Goal: Information Seeking & Learning: Learn about a topic

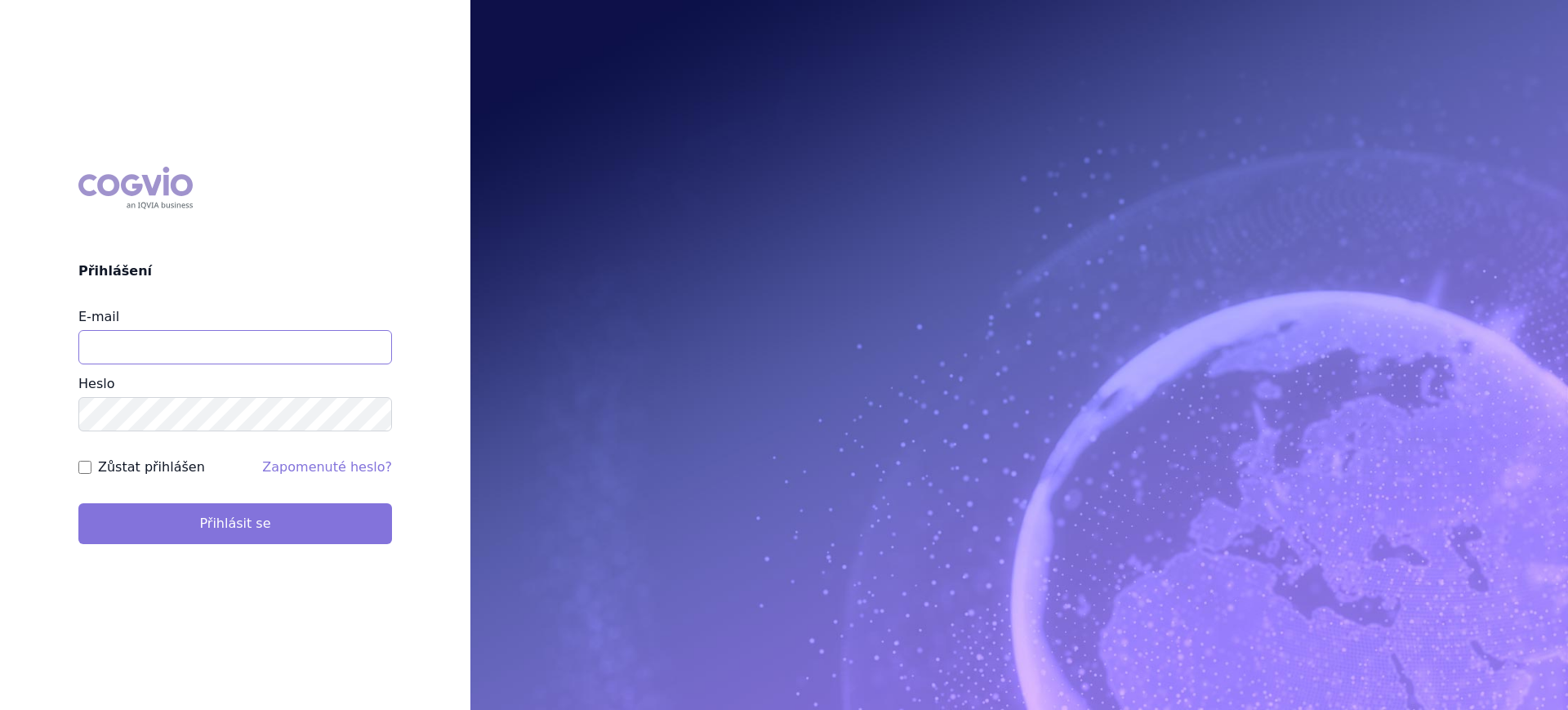
type input "lucie.sichtova@medochemie.com"
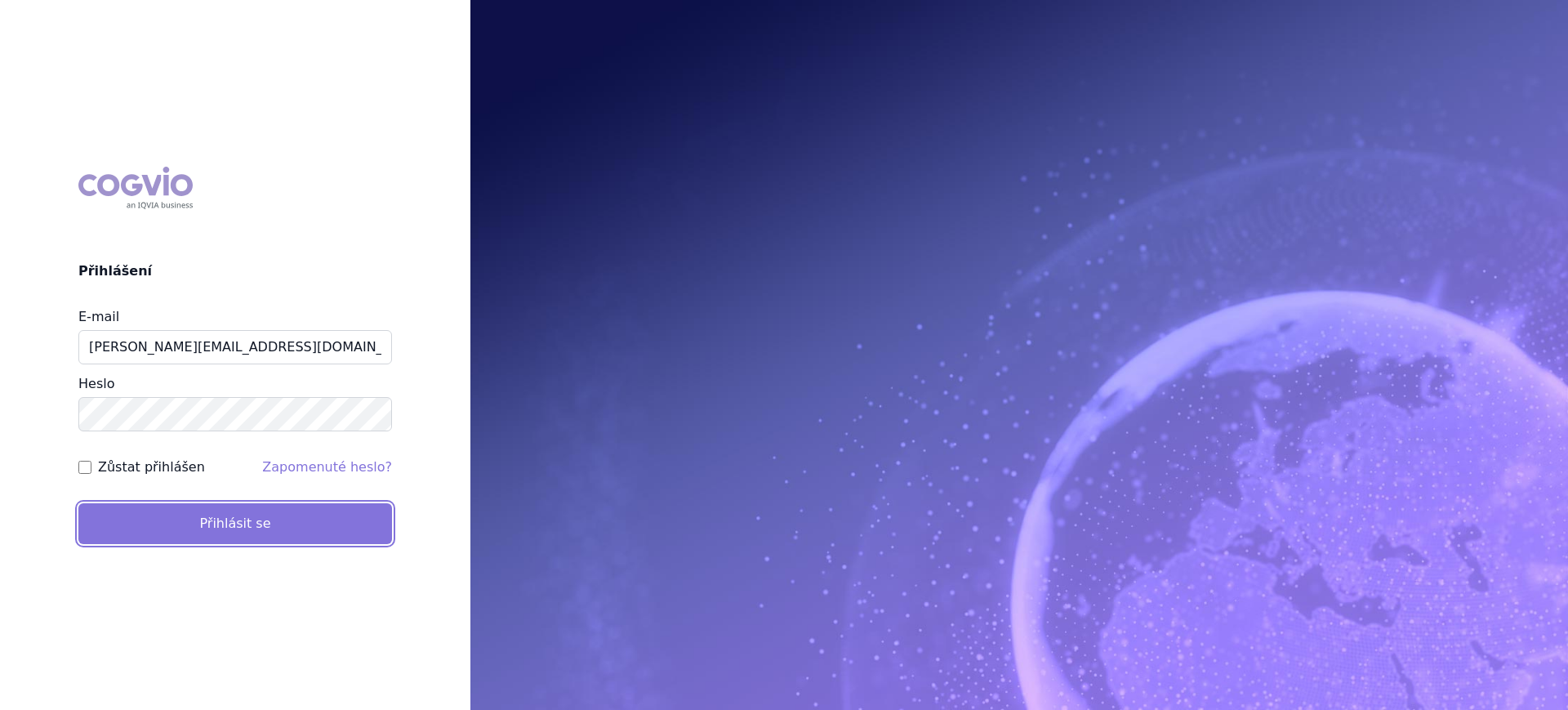
click at [224, 520] on button "Přihlásit se" at bounding box center [235, 524] width 314 height 41
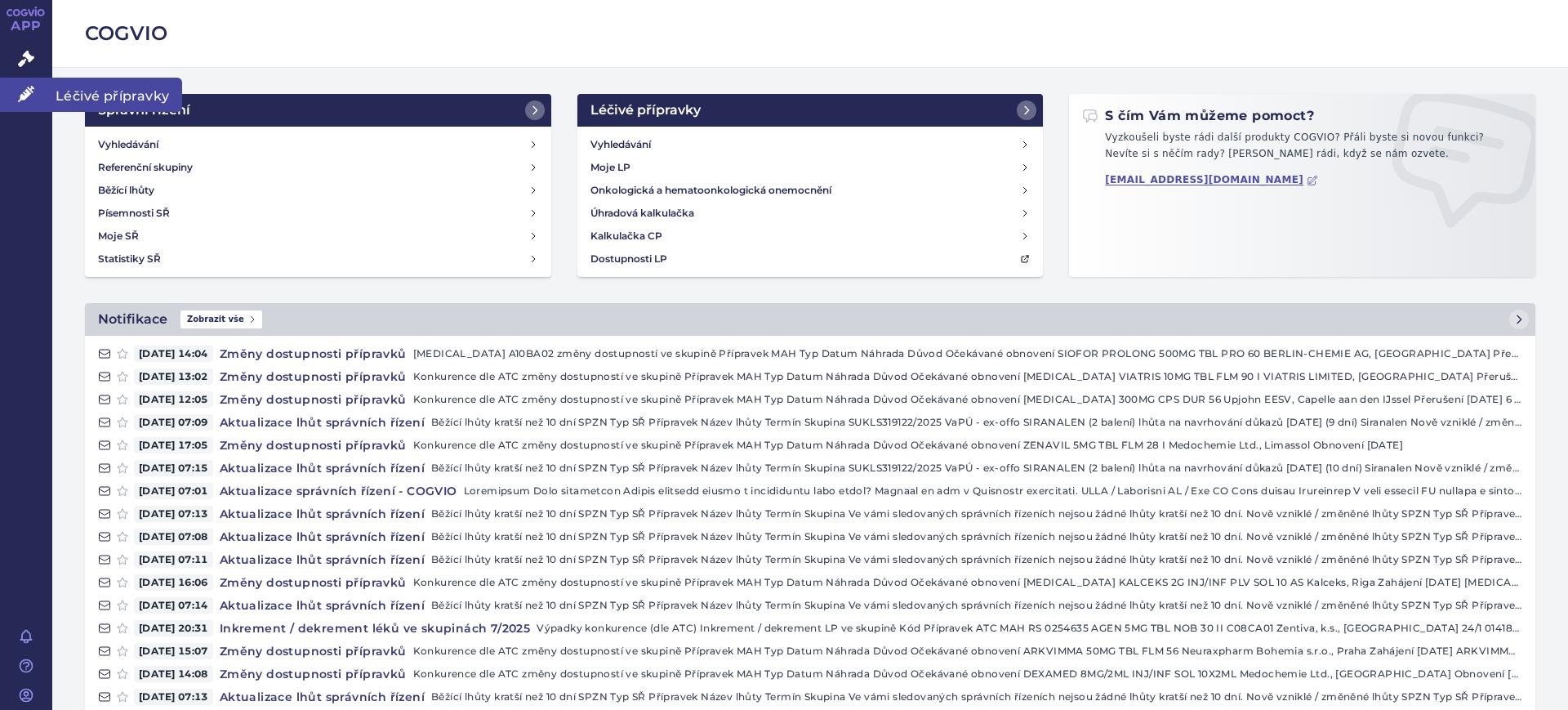
click at [24, 105] on link "Léčivé přípravky" at bounding box center [25, 94] width 52 height 34
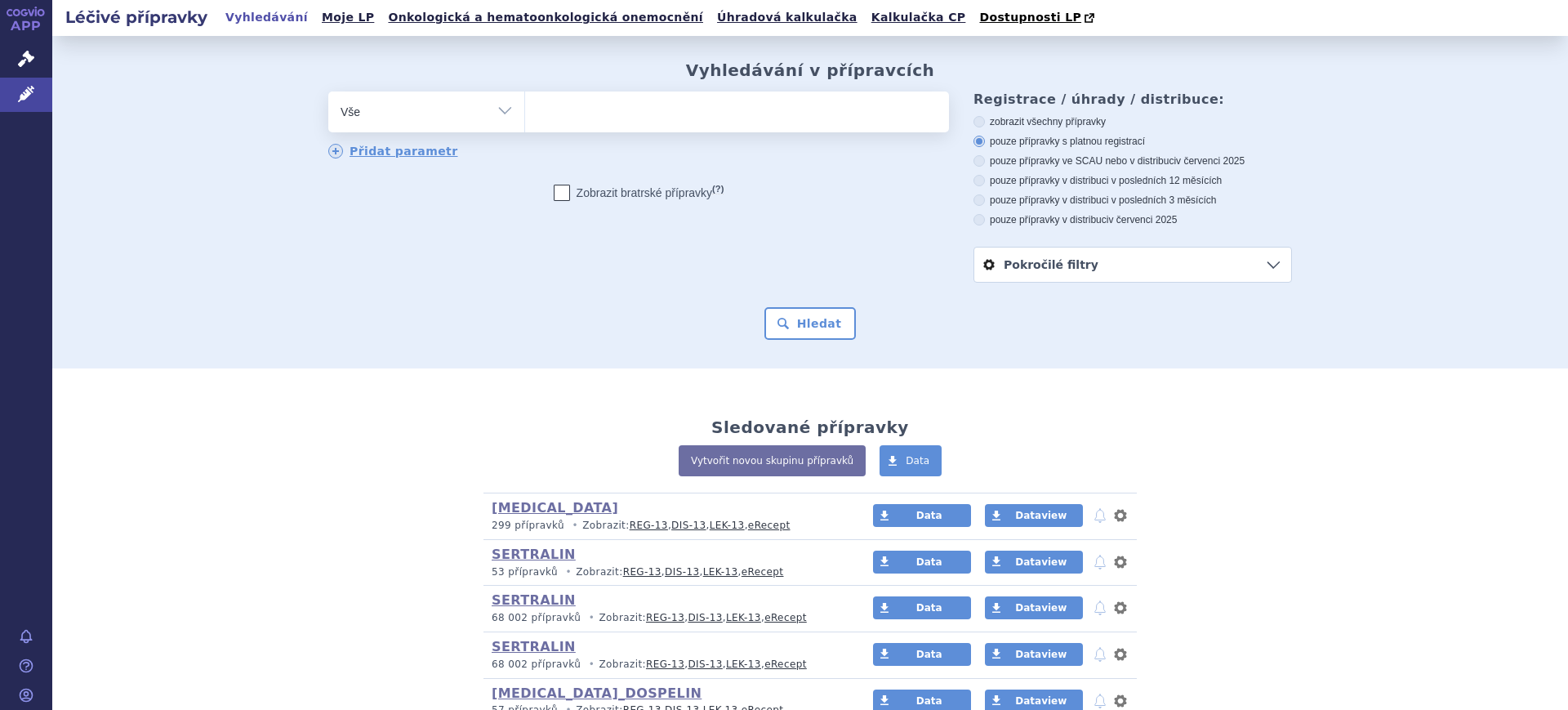
click at [442, 116] on select "Vše Přípravek/SUKL kód MAH VPOIS ATC/Aktivní látka Léková forma Síla" at bounding box center [426, 110] width 196 height 37
select select "filter-atc-group"
click at [328, 93] on select "Vše Přípravek/SUKL kód MAH VPOIS ATC/Aktivní látka Léková forma Síla" at bounding box center [426, 110] width 196 height 37
click at [602, 103] on ul at bounding box center [737, 109] width 424 height 34
click at [525, 103] on select at bounding box center [524, 111] width 1 height 41
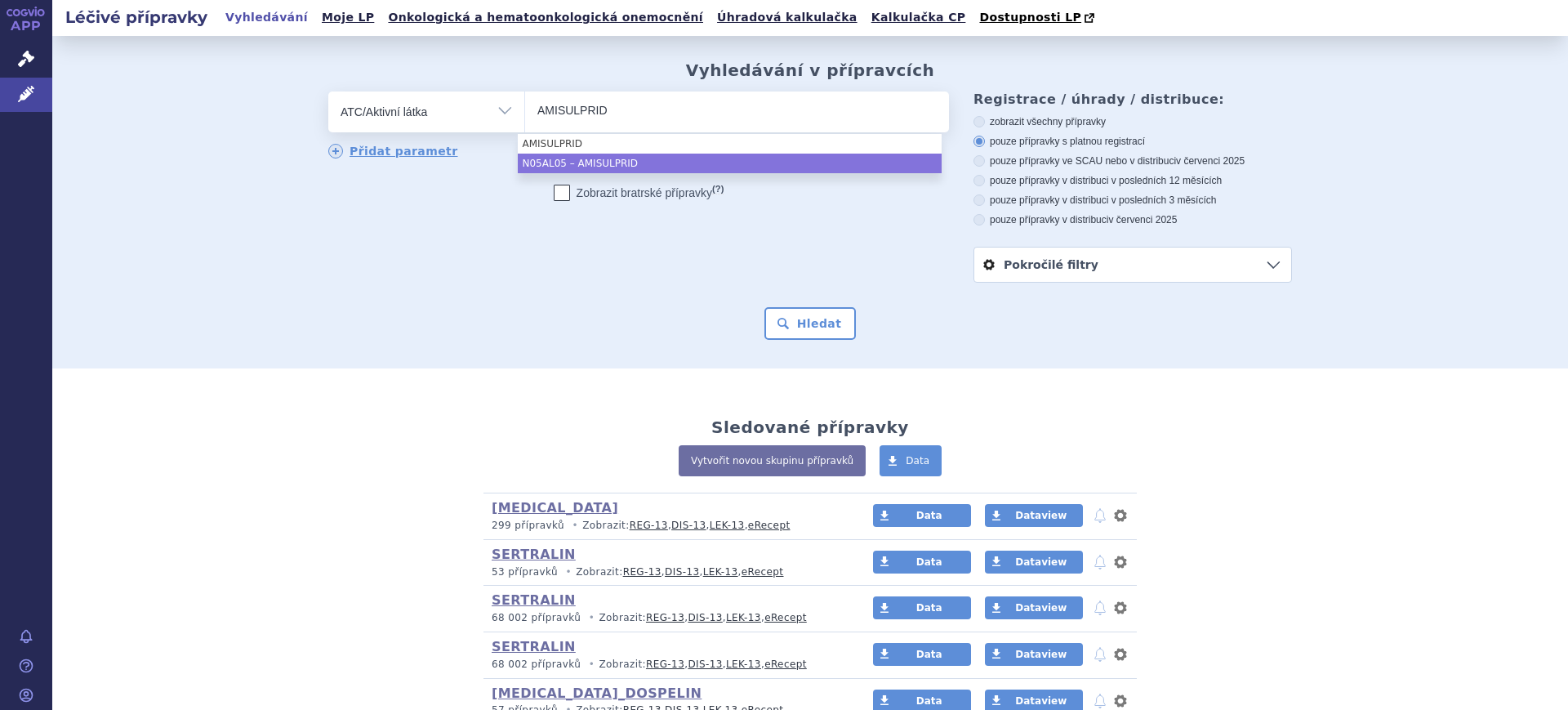
type input "AMISULPRID"
select select "N05AL05"
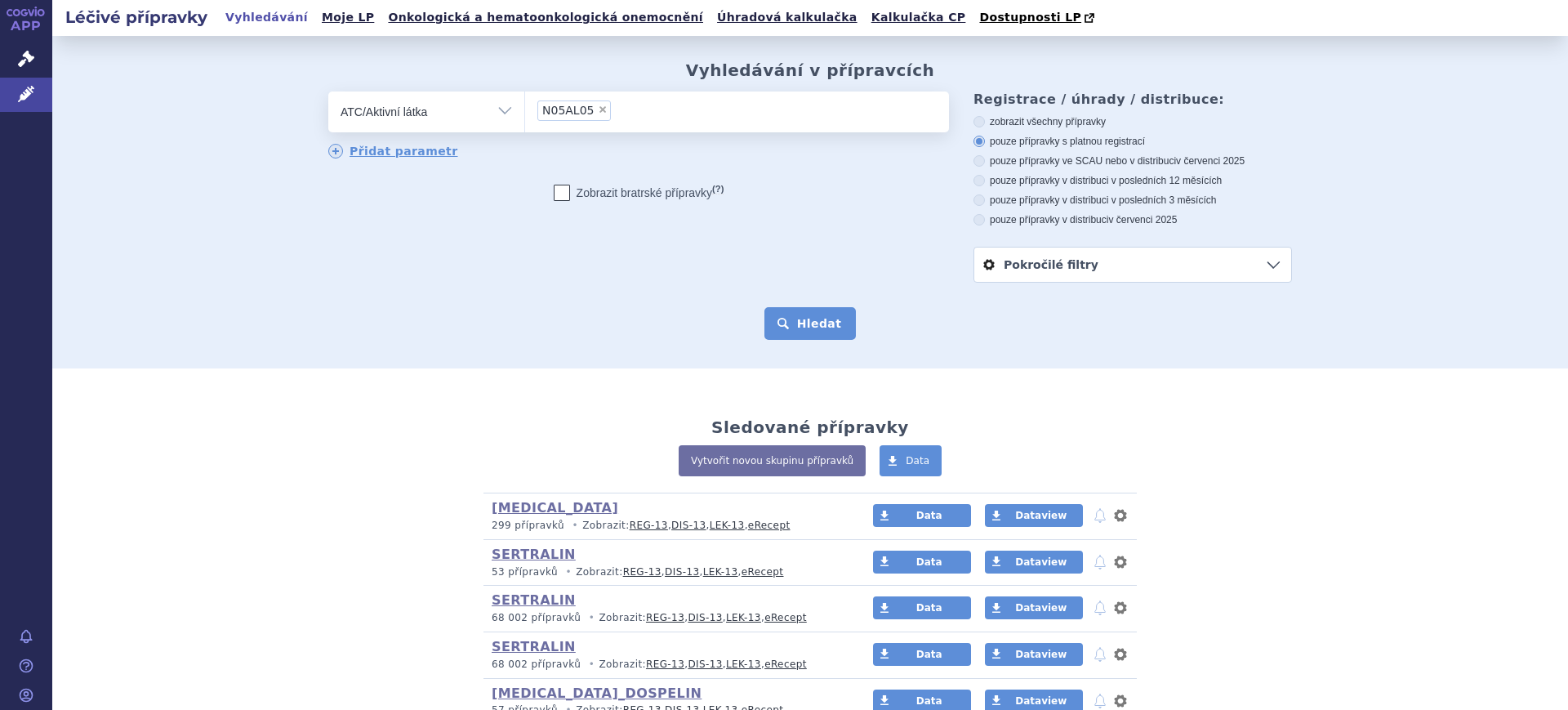
click at [767, 334] on button "Hledat" at bounding box center [810, 323] width 93 height 32
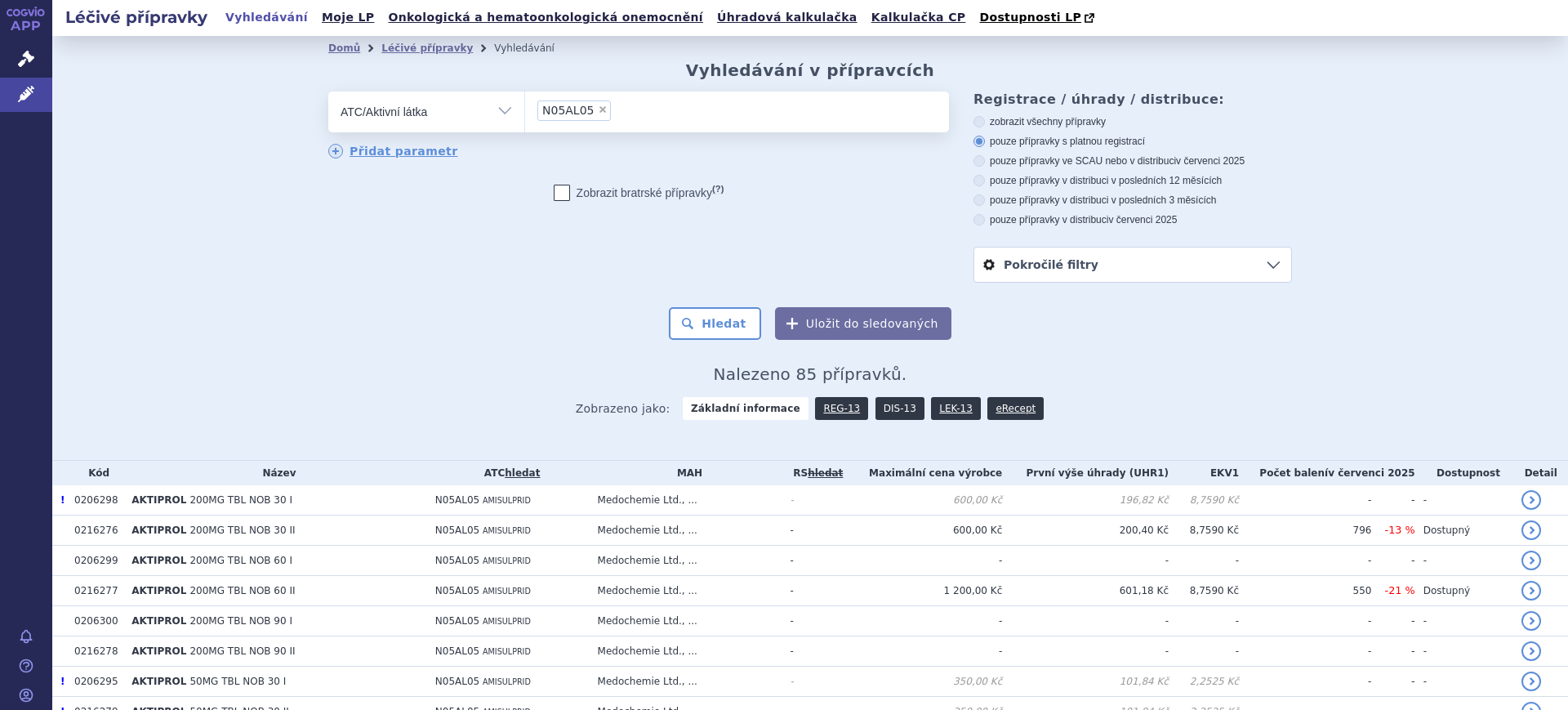
click at [890, 409] on link "DIS-13" at bounding box center [900, 408] width 49 height 23
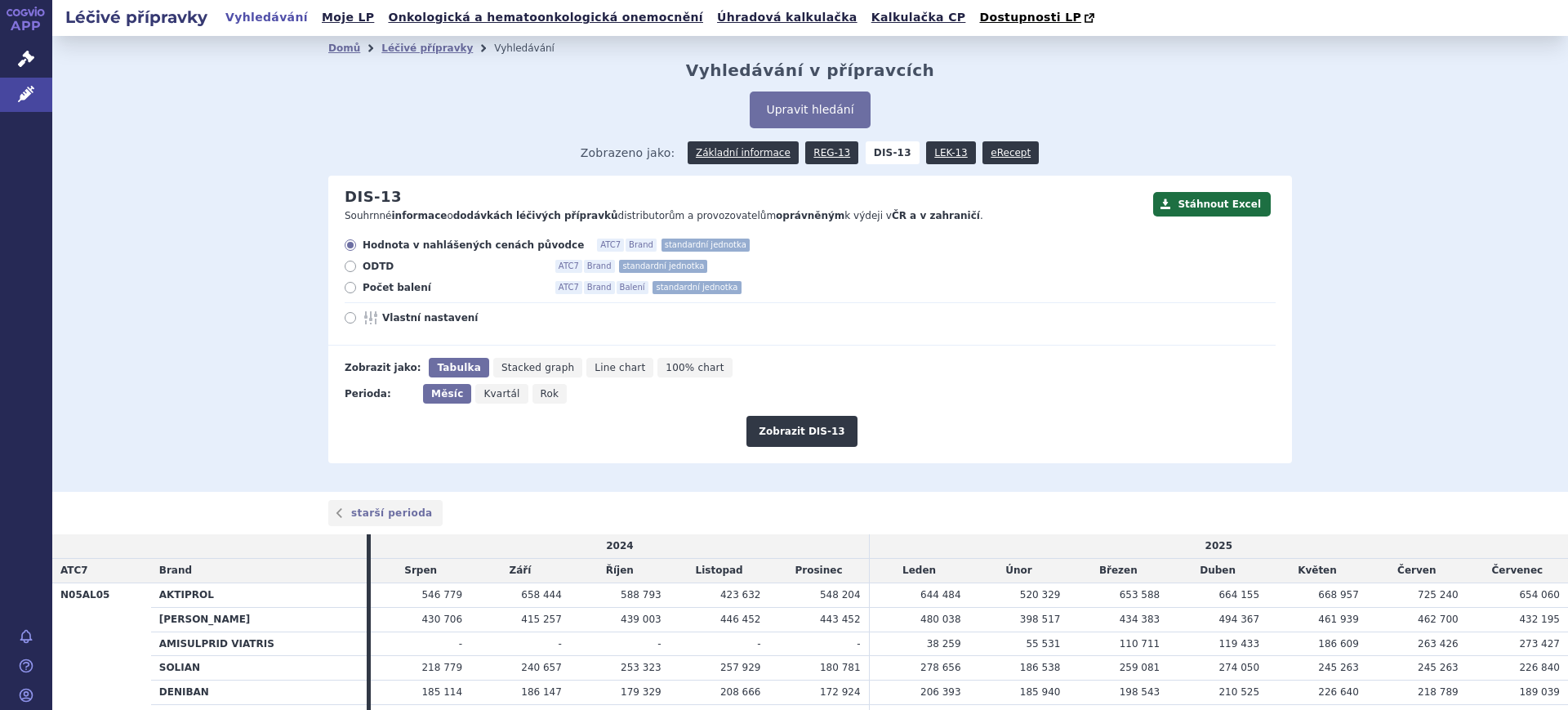
scroll to position [102, 0]
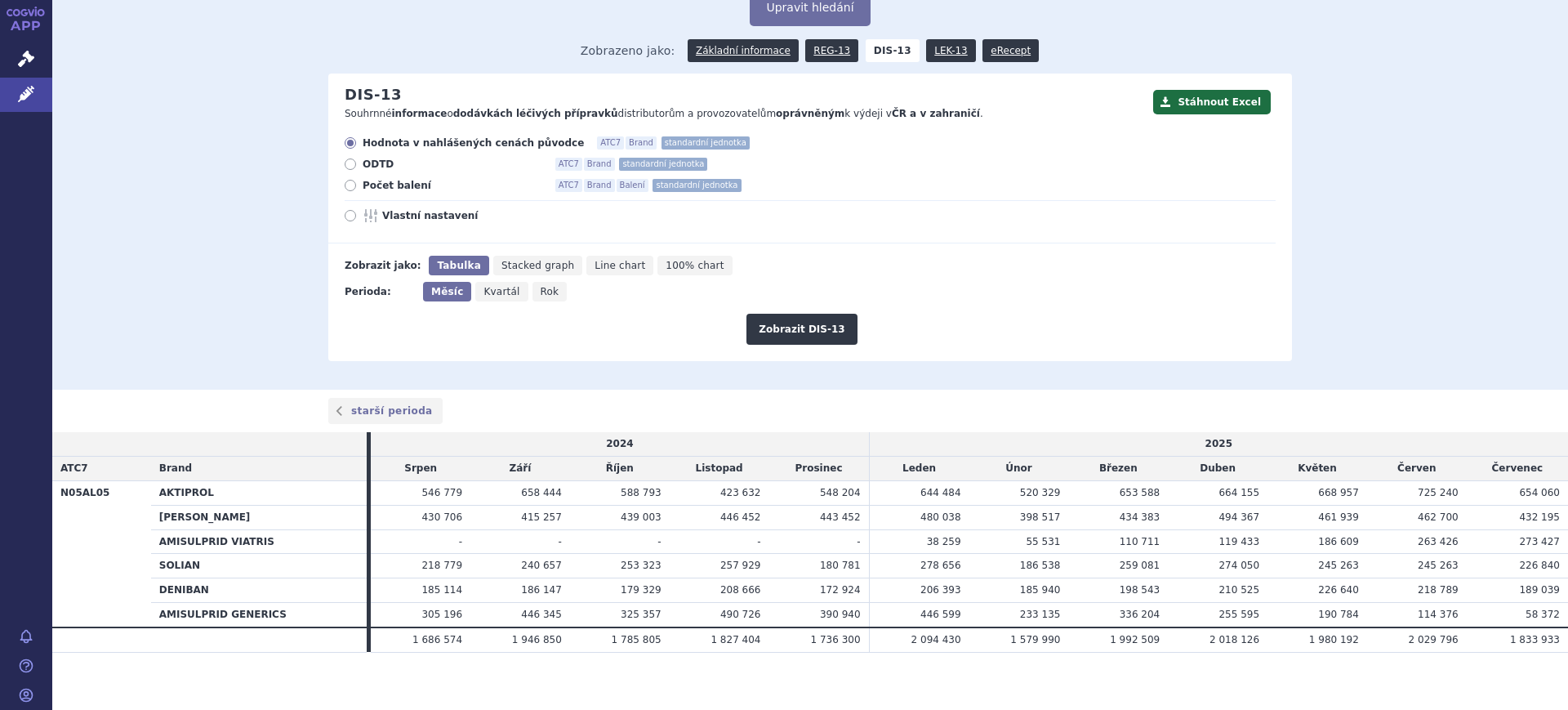
click at [447, 219] on span "Vlastní nastavení" at bounding box center [472, 215] width 179 height 13
click at [357, 219] on input "Vlastní nastavení" at bounding box center [351, 218] width 10 height 10
radio input "true"
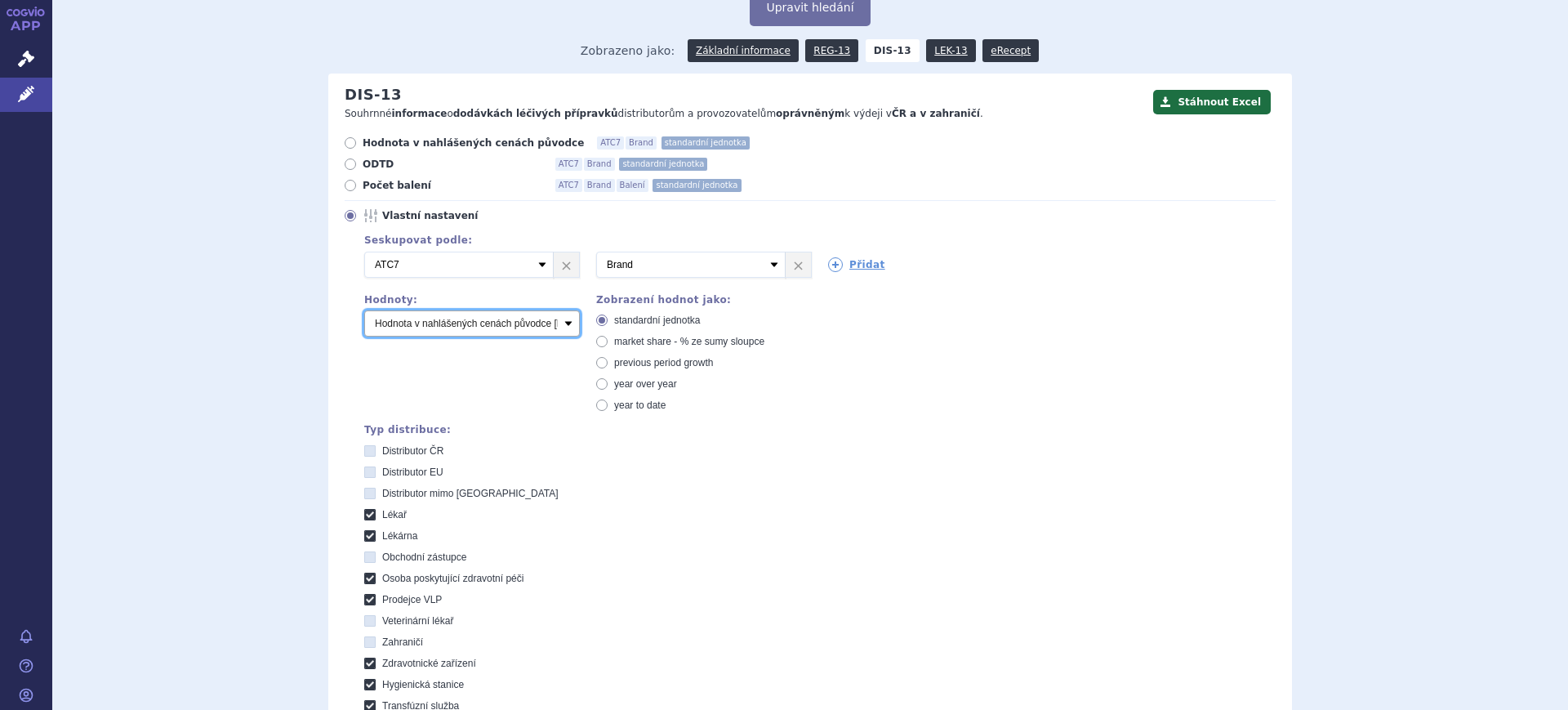
click at [511, 326] on select "Počet balení Hodnota v nahlášených cenách původce [DIS-13] Hodnota v maximálníc…" at bounding box center [473, 323] width 216 height 26
select select "packages"
click at [365, 311] on select "Počet balení Hodnota v nahlášených cenách původce [DIS-13] Hodnota v maximálníc…" at bounding box center [473, 323] width 216 height 26
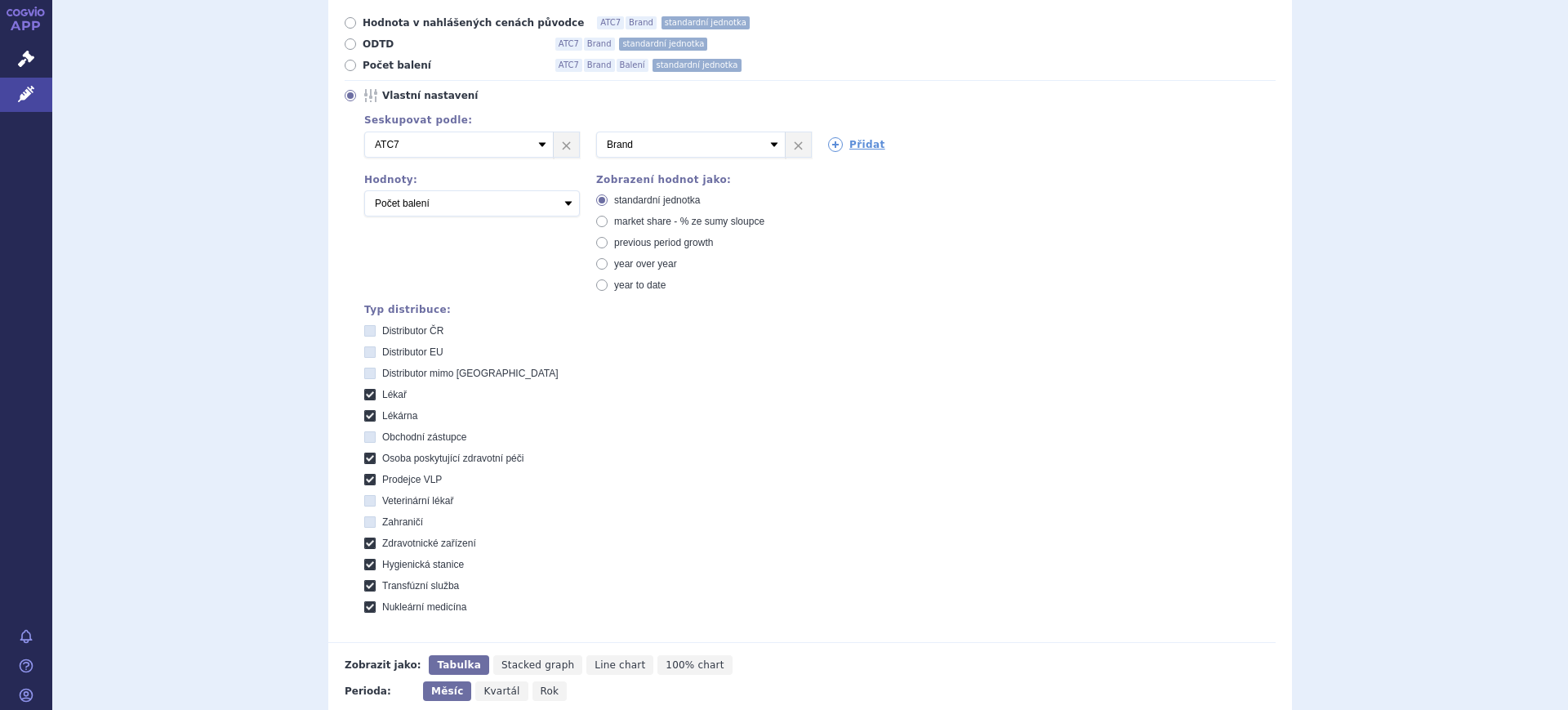
scroll to position [511, 0]
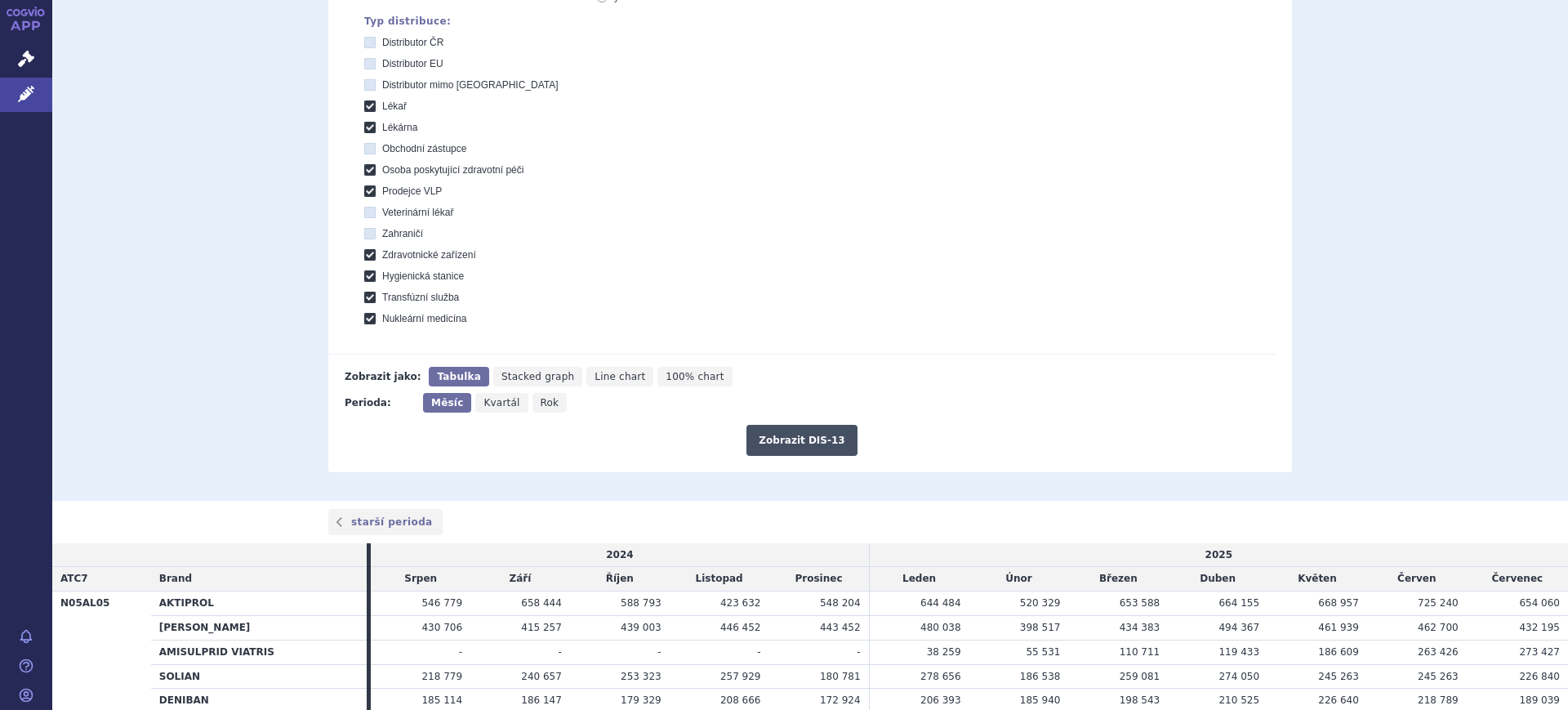
click at [829, 447] on button "Zobrazit DIS-13" at bounding box center [801, 440] width 110 height 31
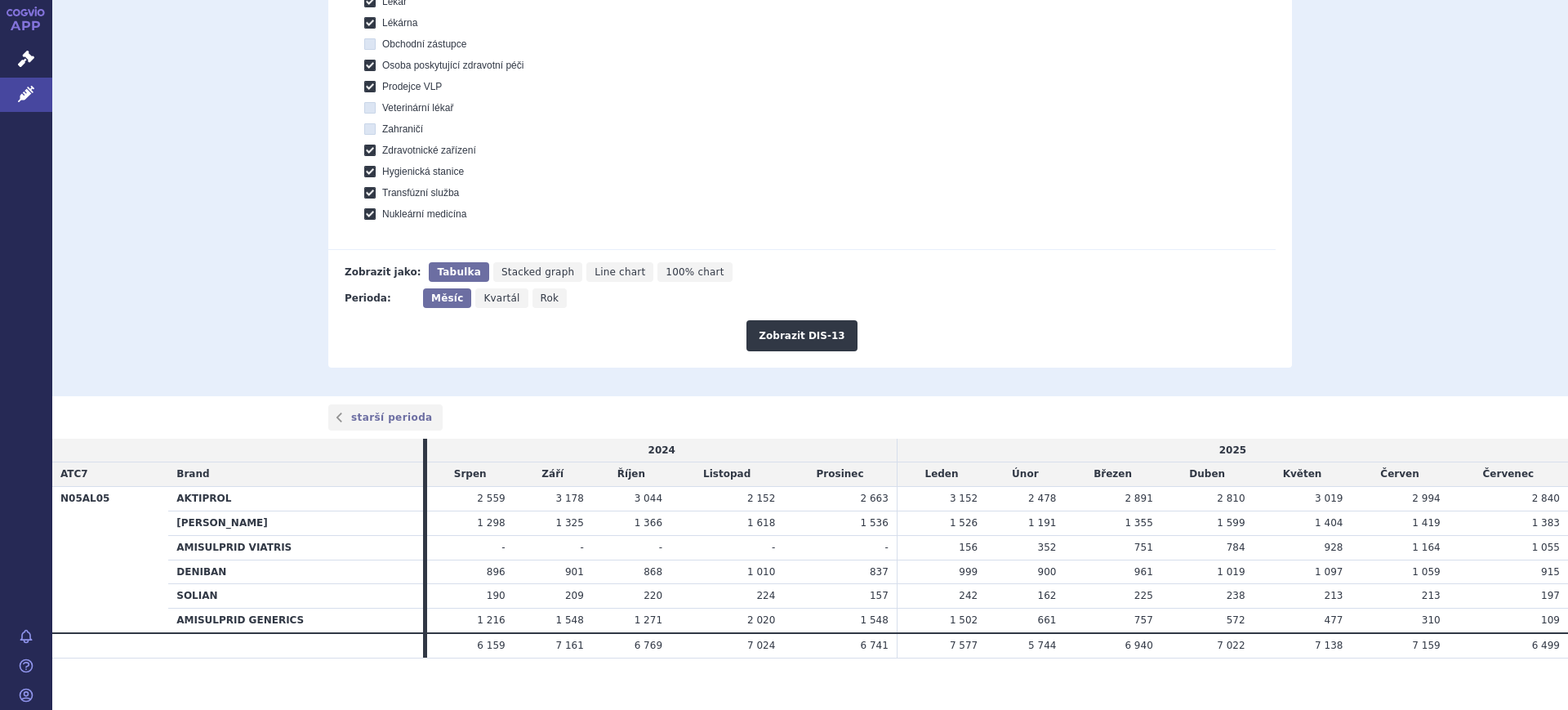
scroll to position [630, 0]
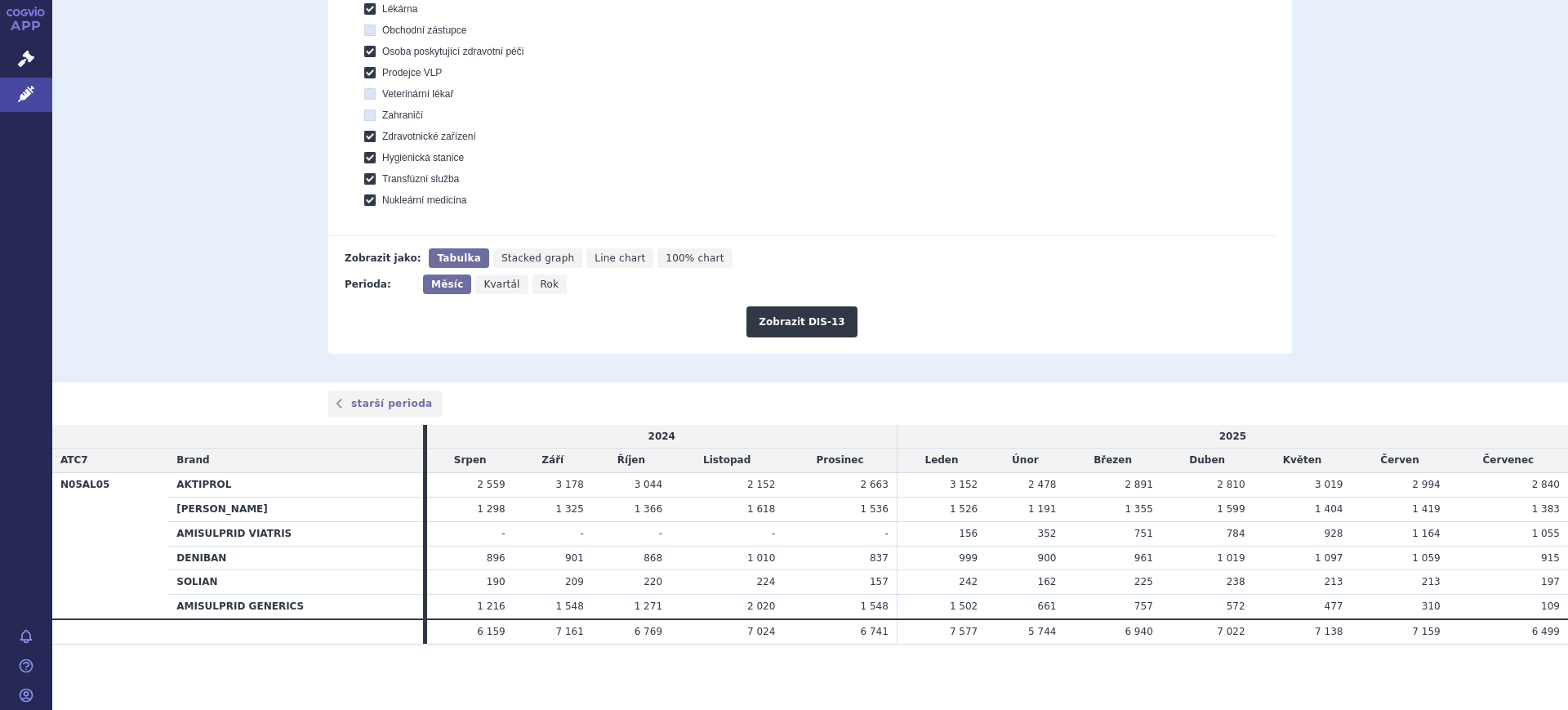
click at [455, 465] on td "Srpen" at bounding box center [471, 461] width 87 height 25
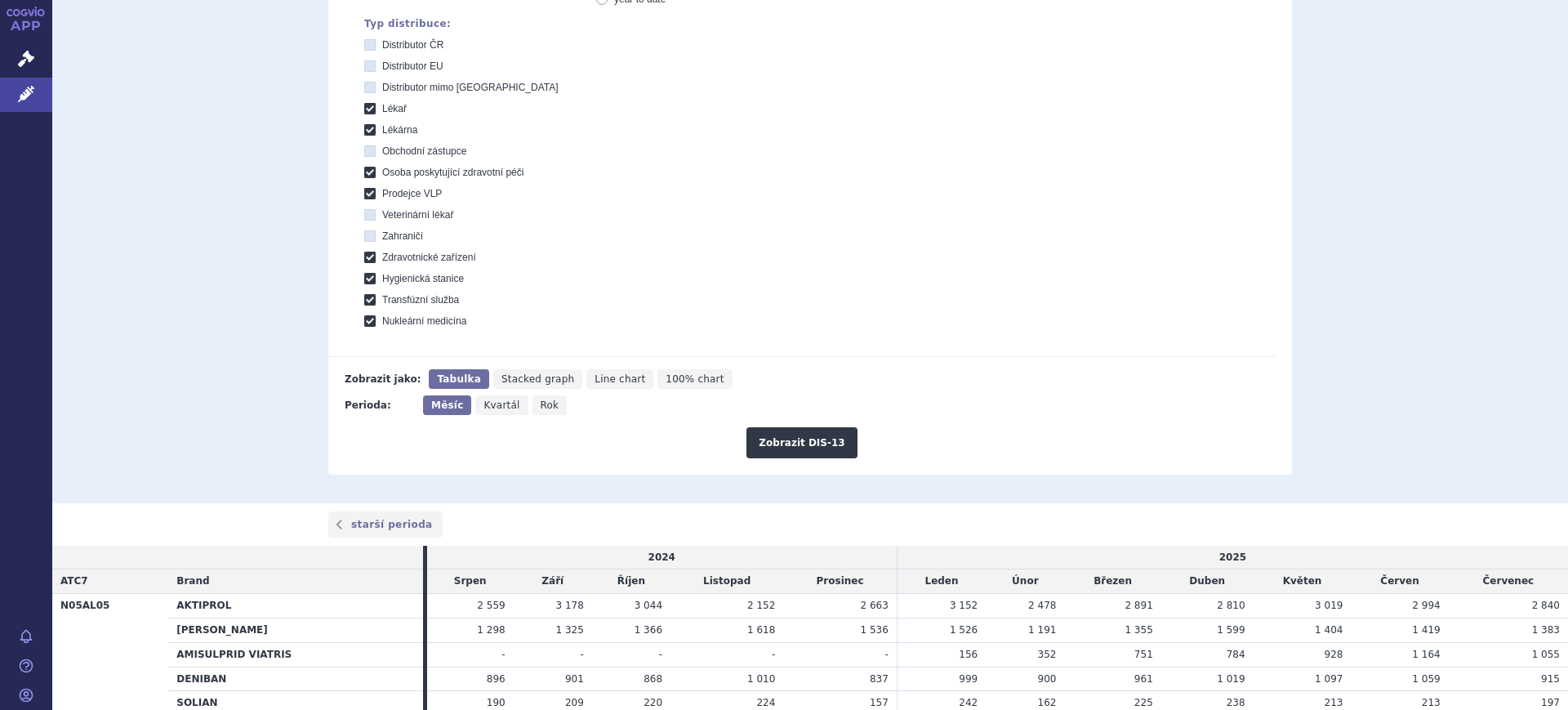
scroll to position [221, 0]
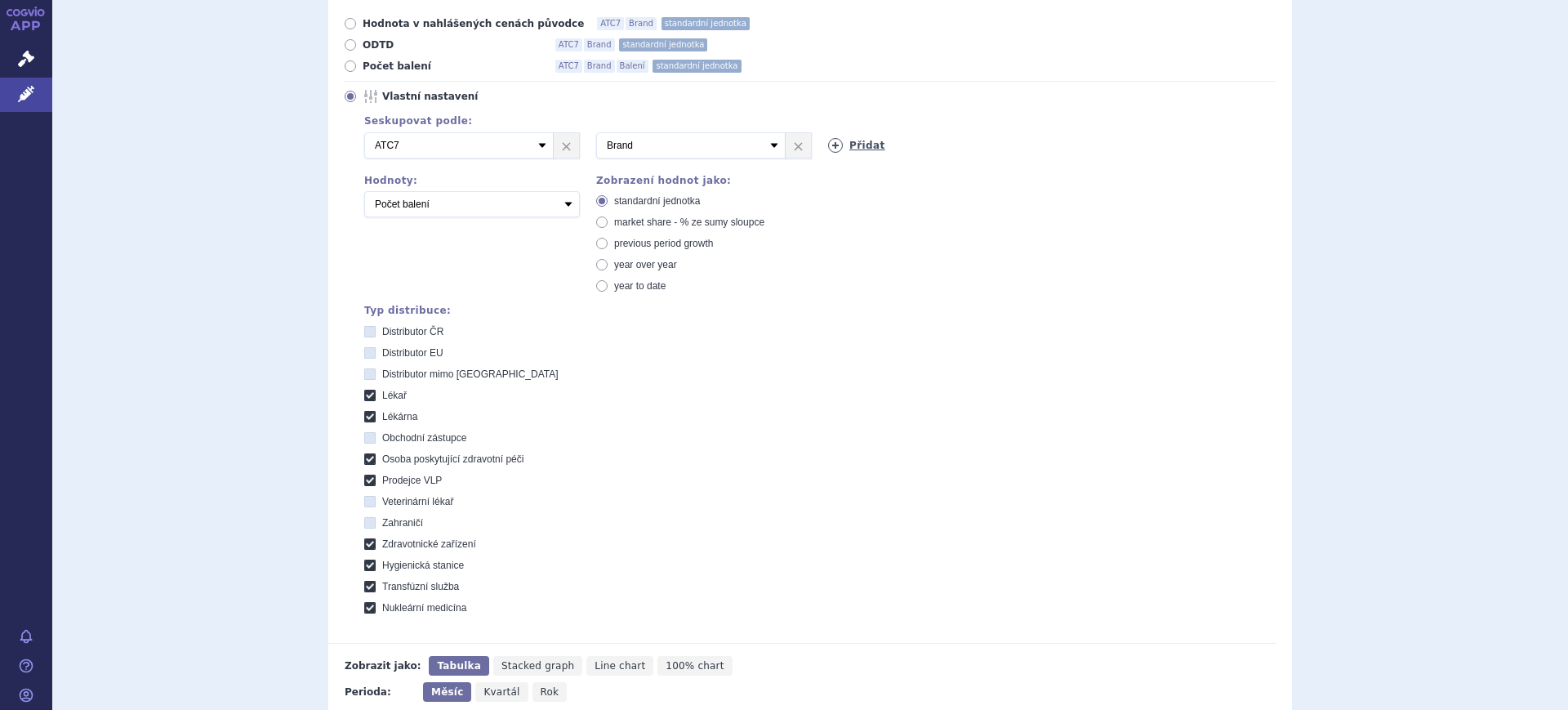
click at [830, 146] on icon at bounding box center [835, 145] width 14 height 14
select select "mah"
click at [828, 133] on select "Vyberte groupování ATC3 ATC5 ATC7 Brand Balení SÚKL kód MAH VPOIS Referenční sk…" at bounding box center [922, 145] width 190 height 26
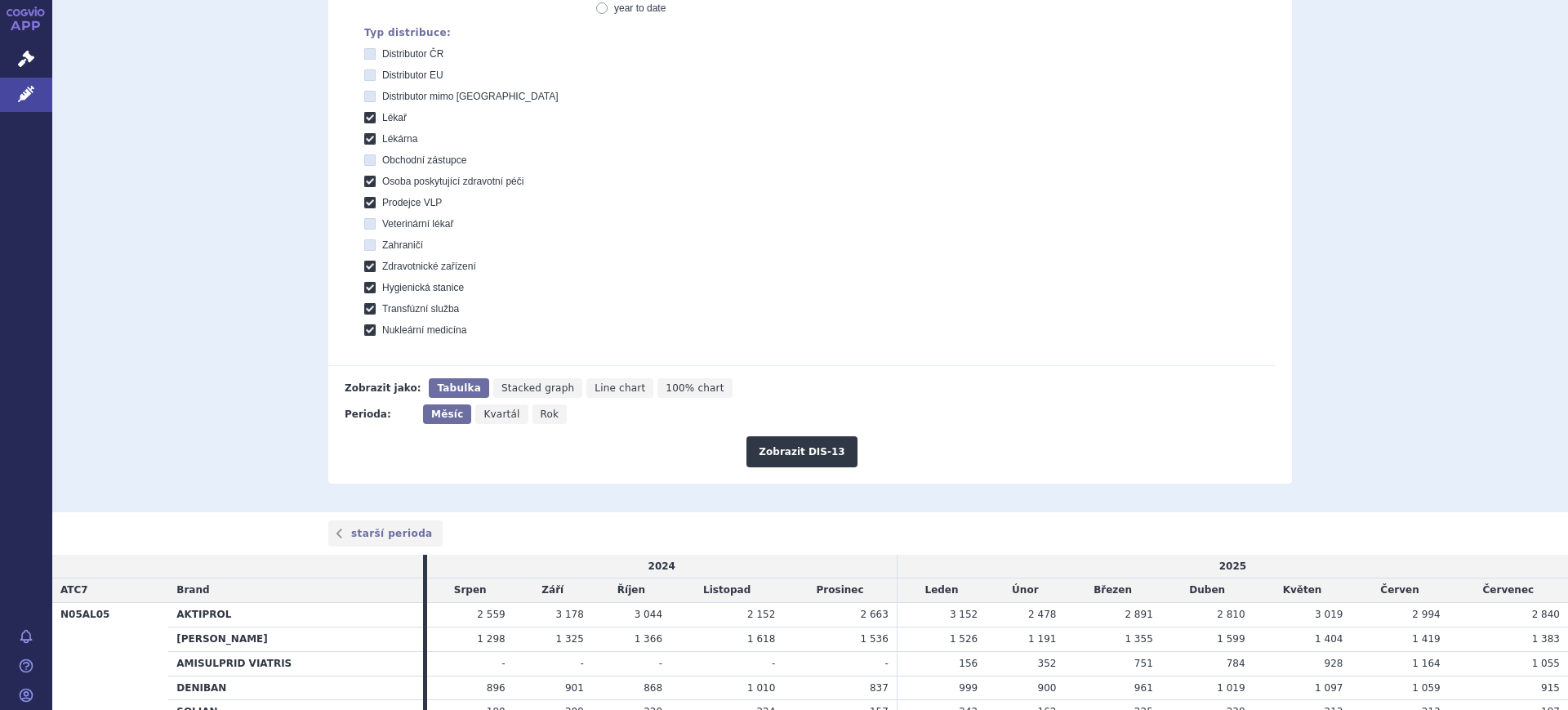
scroll to position [528, 0]
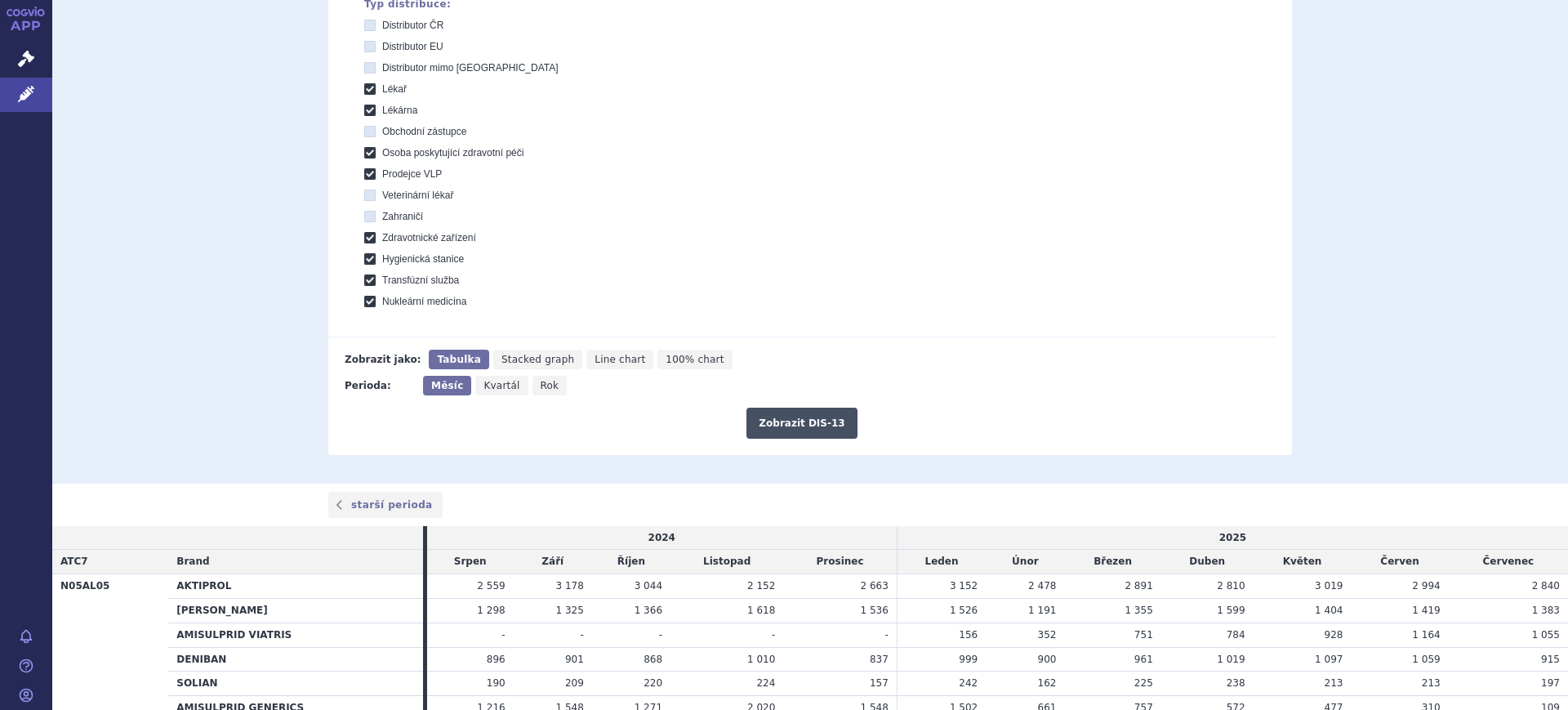
click at [797, 410] on button "Zobrazit DIS-13" at bounding box center [801, 423] width 110 height 31
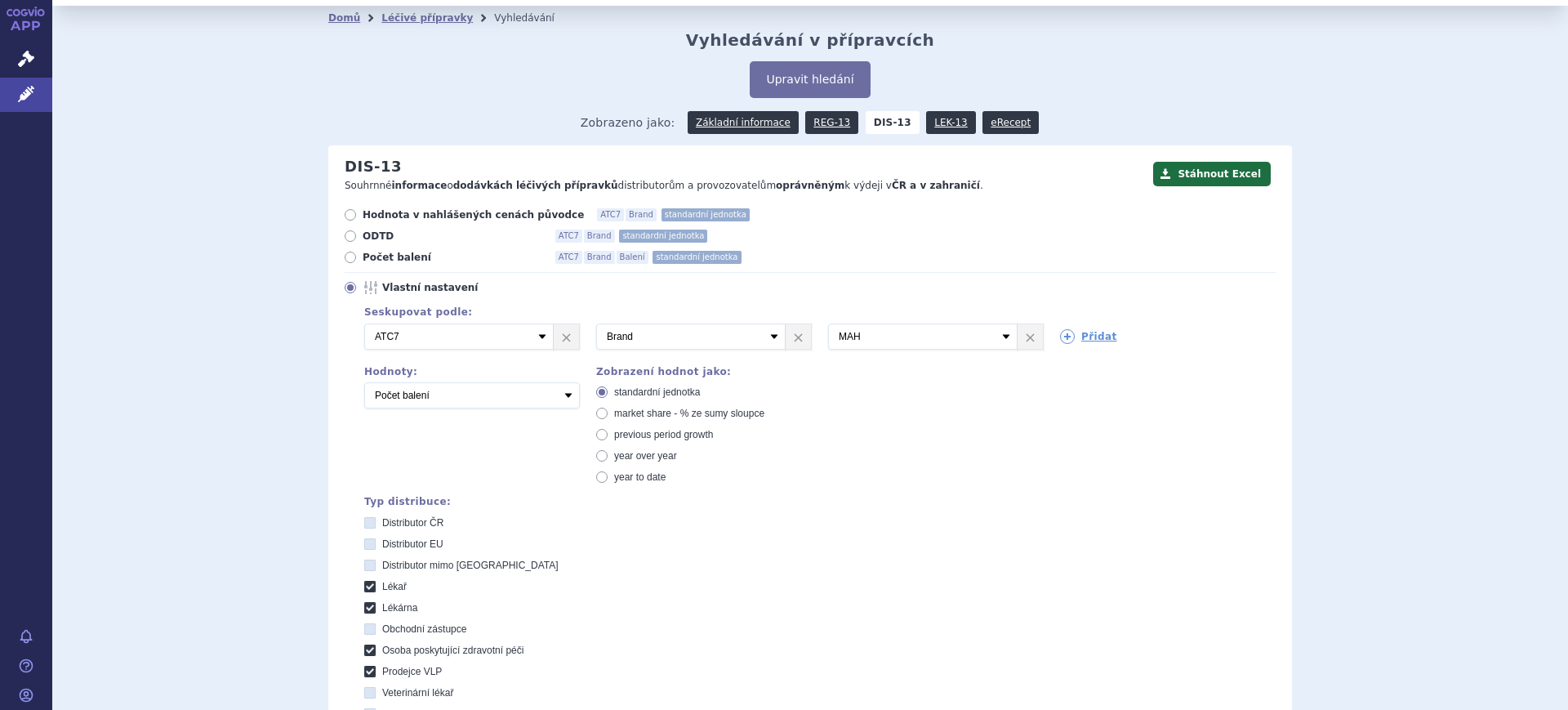
scroll to position [17, 0]
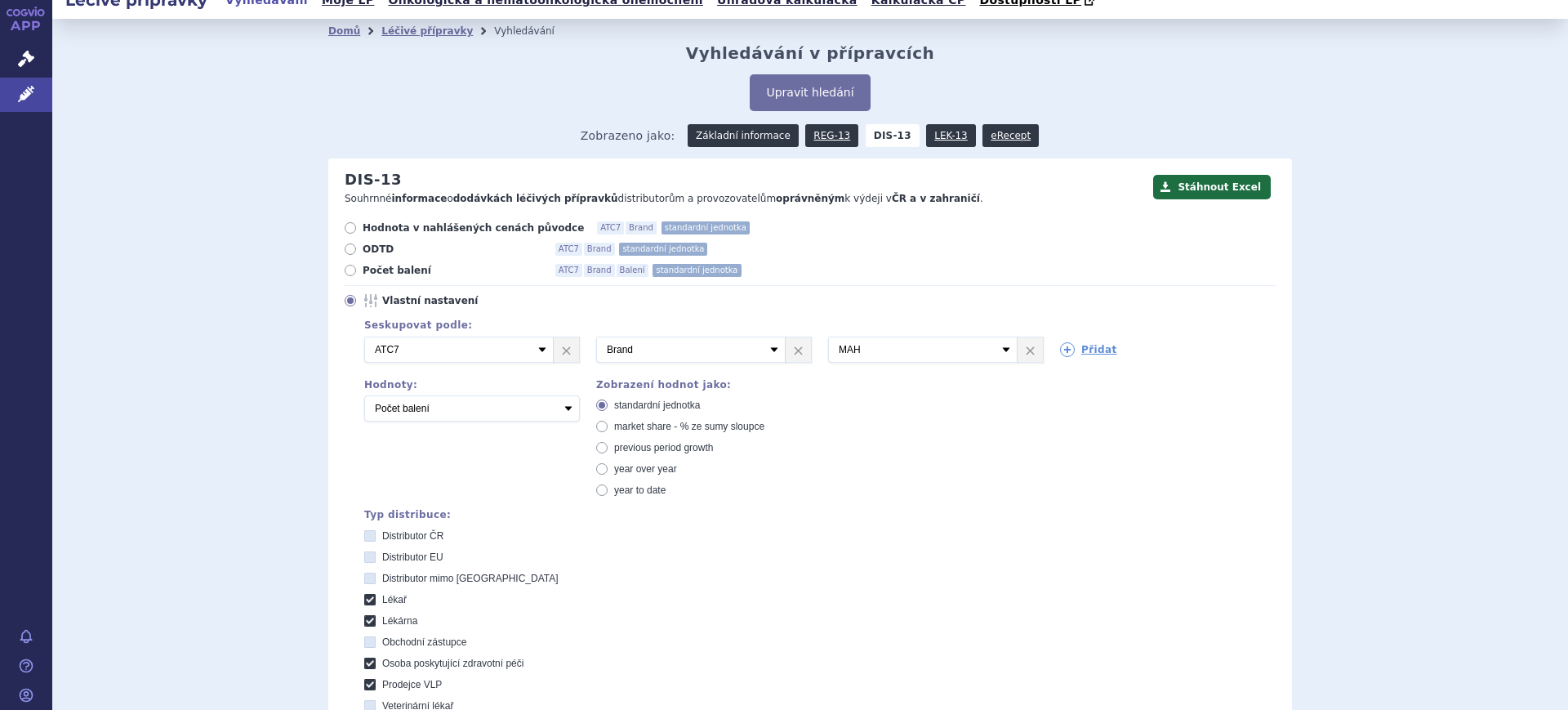
click at [716, 143] on link "Základní informace" at bounding box center [743, 135] width 111 height 23
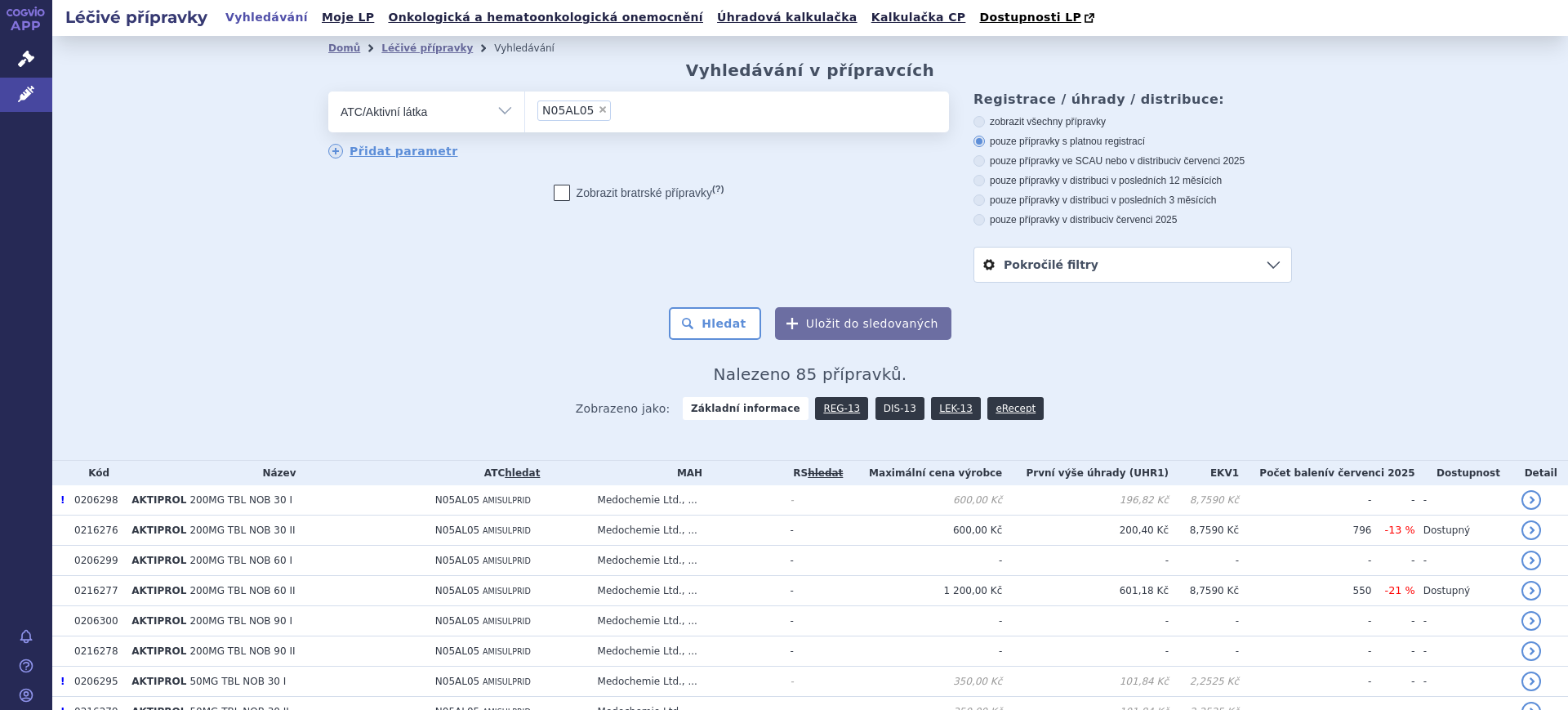
click at [875, 415] on link "DIS-13" at bounding box center [900, 408] width 49 height 23
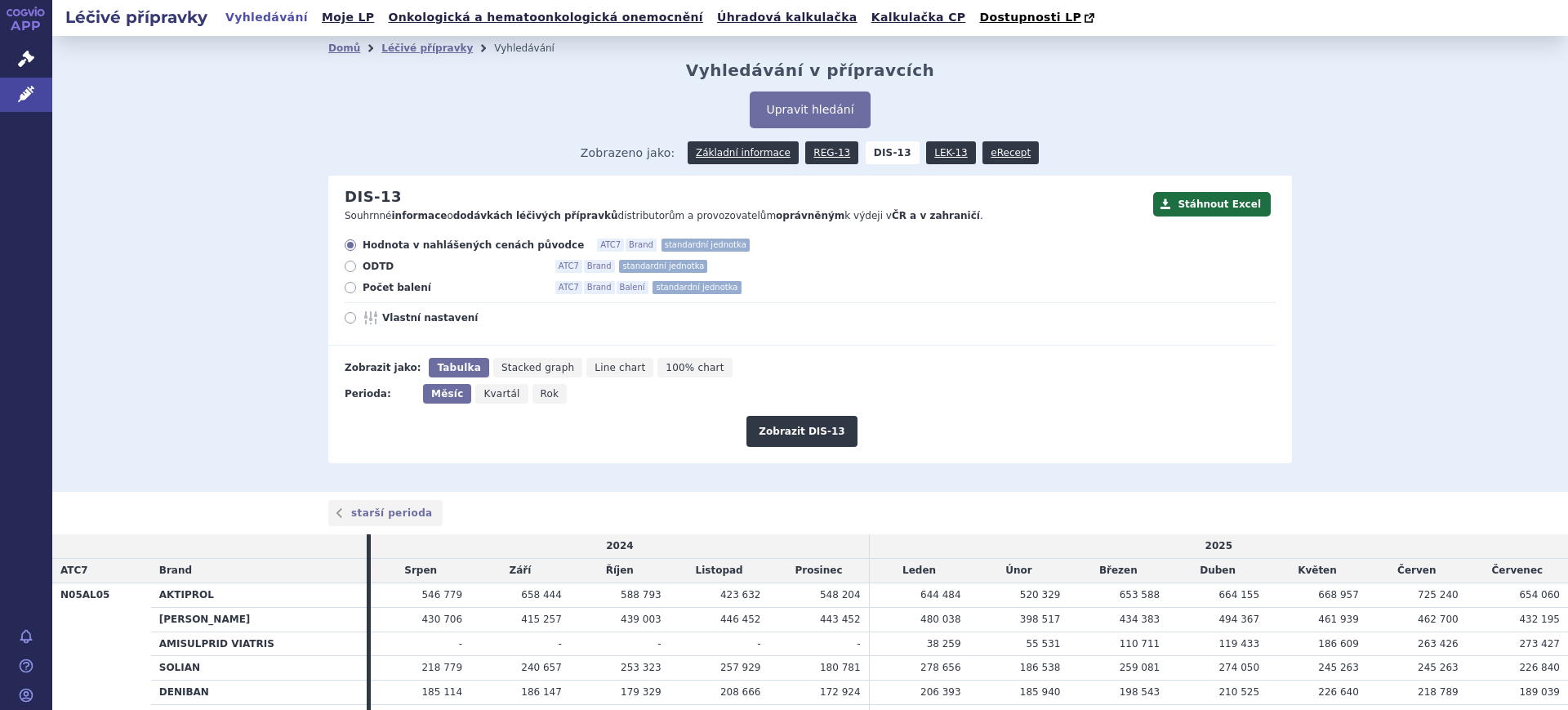
click at [533, 387] on icon "Rok" at bounding box center [549, 394] width 35 height 20
click at [533, 387] on input "Rok" at bounding box center [537, 389] width 10 height 10
radio input "true"
click at [424, 386] on icon "Měsíc" at bounding box center [445, 394] width 45 height 20
click at [424, 386] on input "Měsíc" at bounding box center [428, 389] width 10 height 10
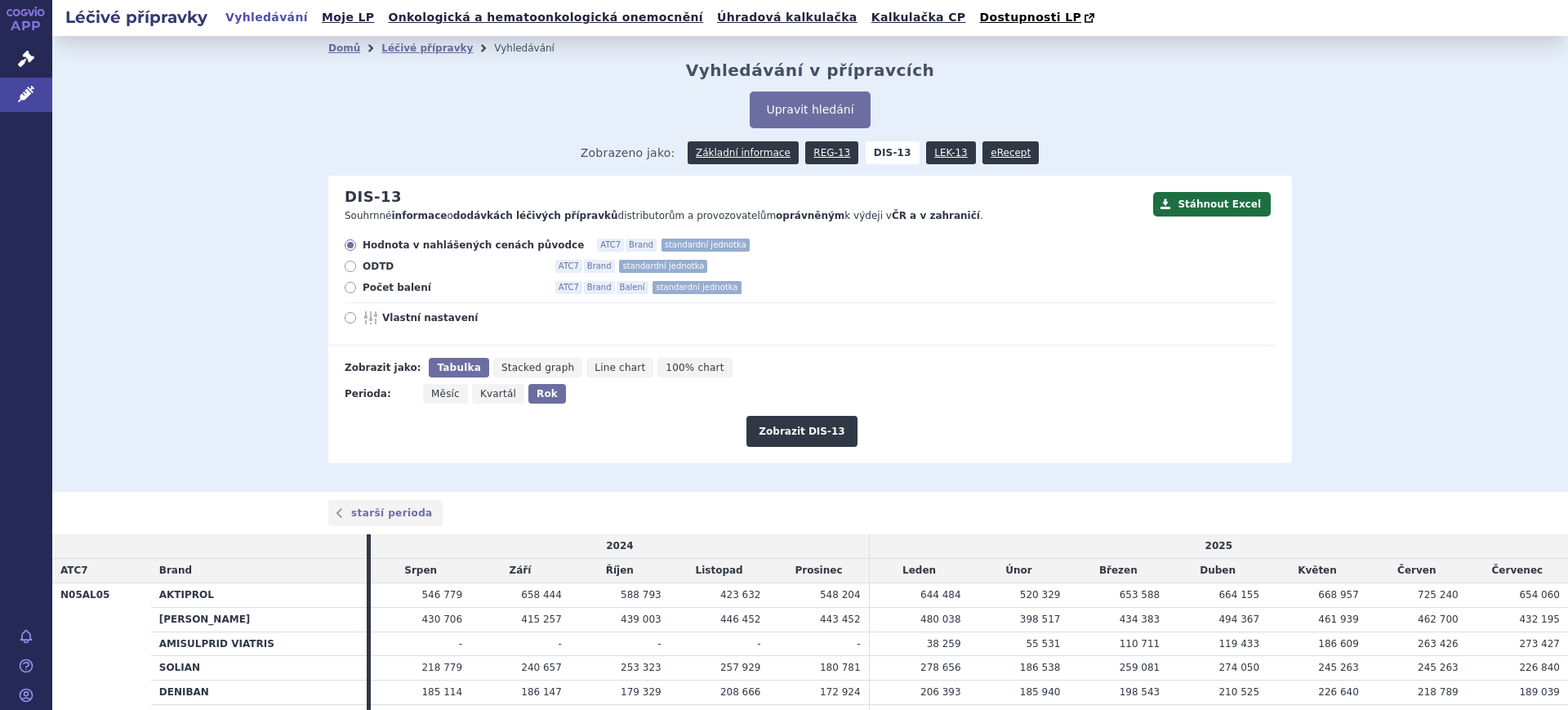
radio input "true"
click at [382, 315] on span "Vlastní nastavení" at bounding box center [472, 317] width 179 height 13
click at [357, 315] on input "Vlastní nastavení" at bounding box center [351, 320] width 10 height 10
radio input "true"
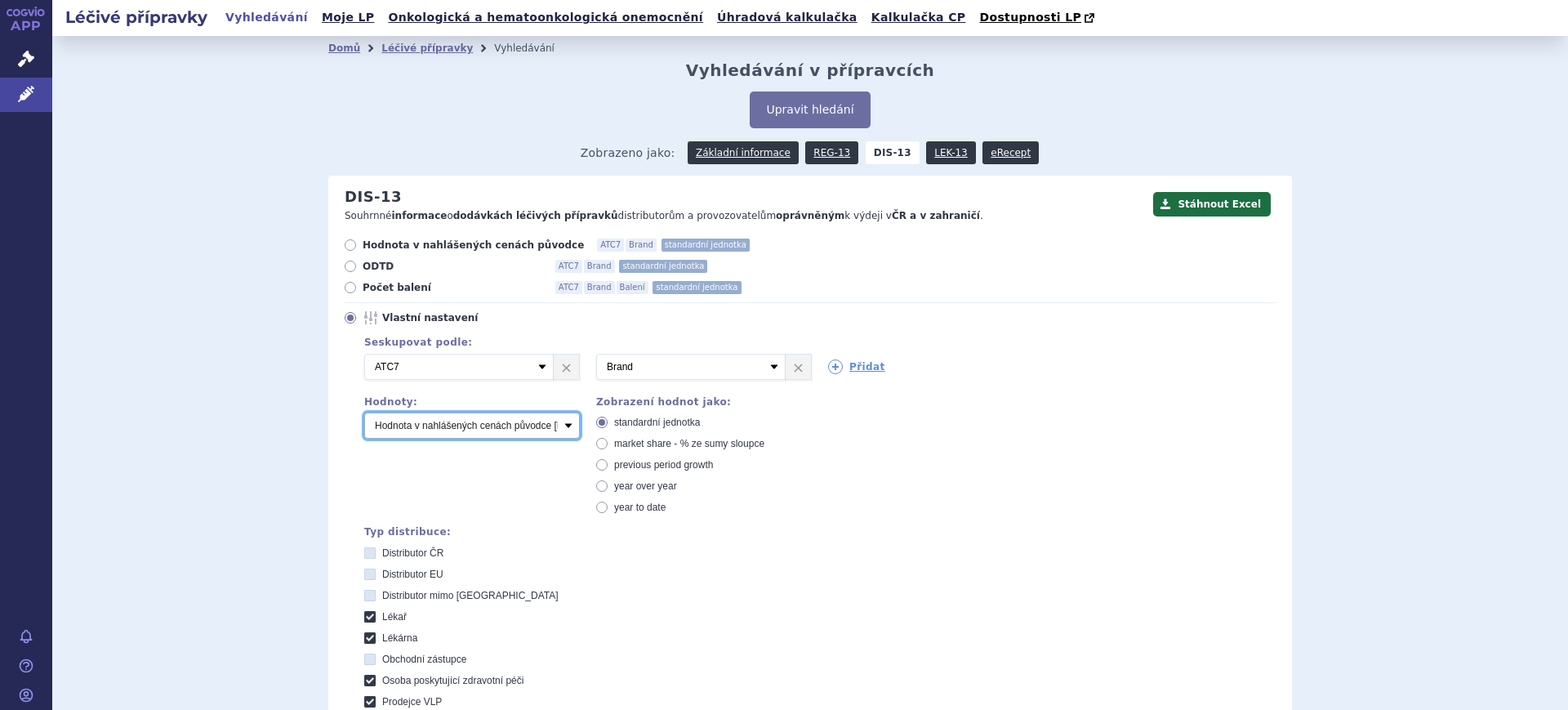
drag, startPoint x: 448, startPoint y: 419, endPoint x: 449, endPoint y: 429, distance: 10.0
click at [447, 421] on select "Počet balení Hodnota v nahlášených cenách původce [DIS-13] Hodnota v maximálníc…" at bounding box center [473, 425] width 216 height 26
select select "packages"
click at [365, 413] on select "Počet balení Hodnota v nahlášených cenách původce [DIS-13] Hodnota v maximálníc…" at bounding box center [473, 425] width 216 height 26
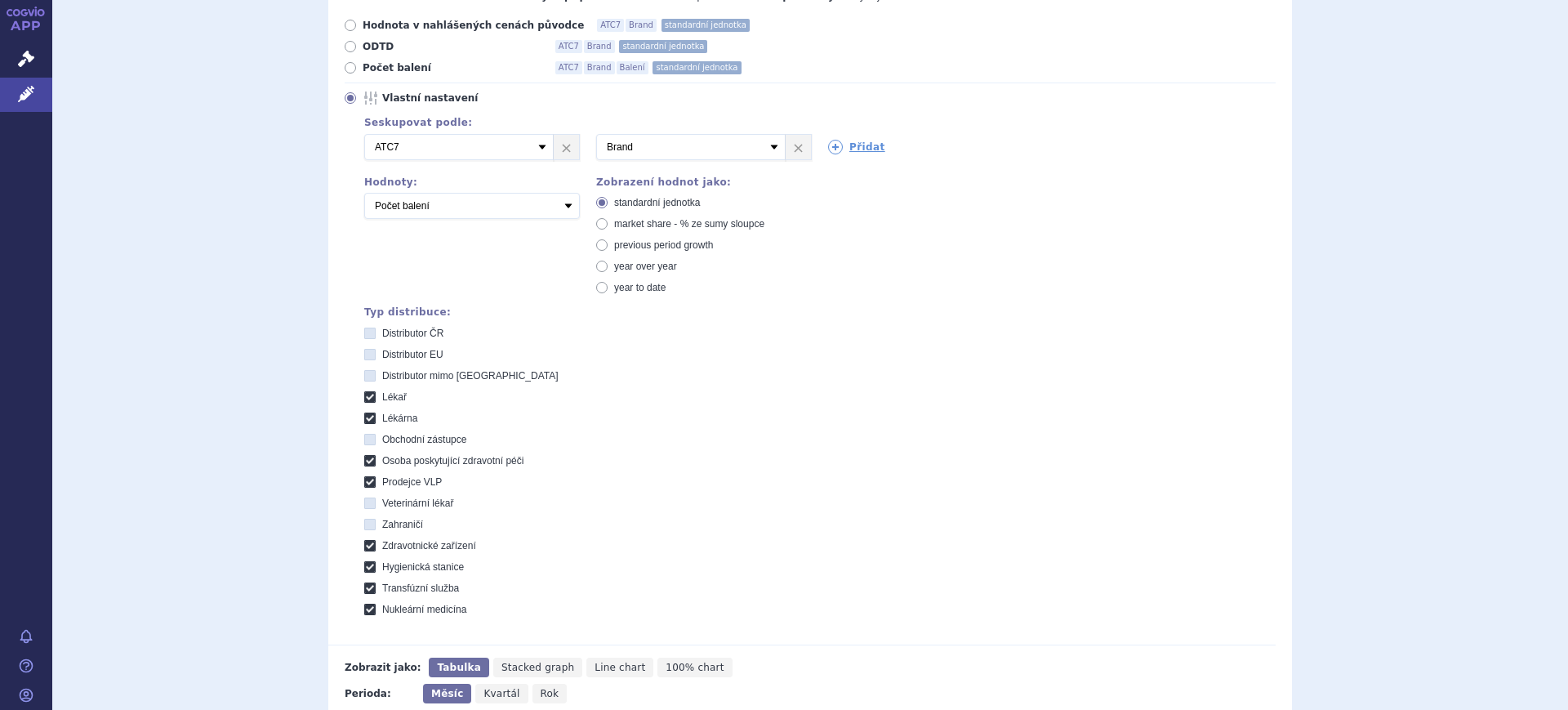
scroll to position [408, 0]
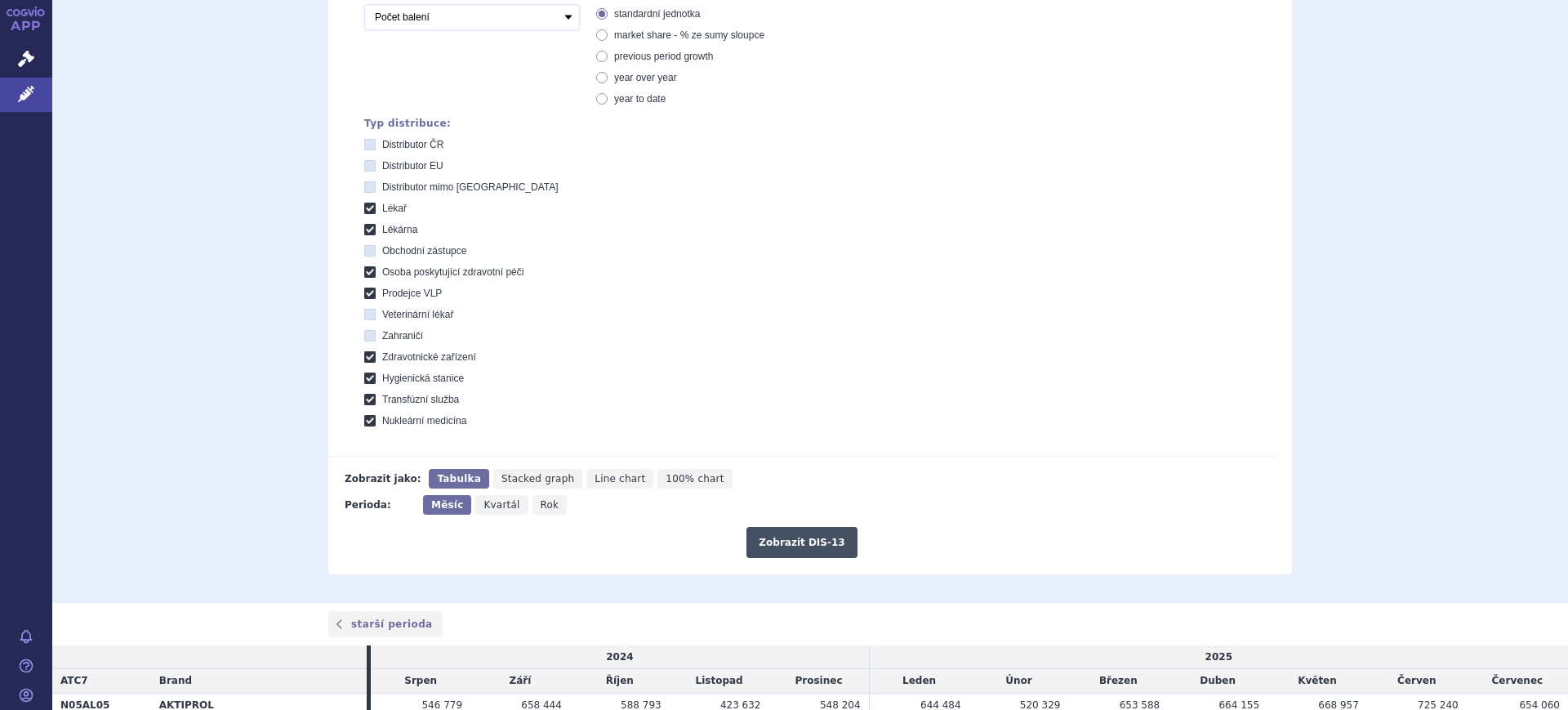
click at [820, 538] on button "Zobrazit DIS-13" at bounding box center [801, 542] width 110 height 31
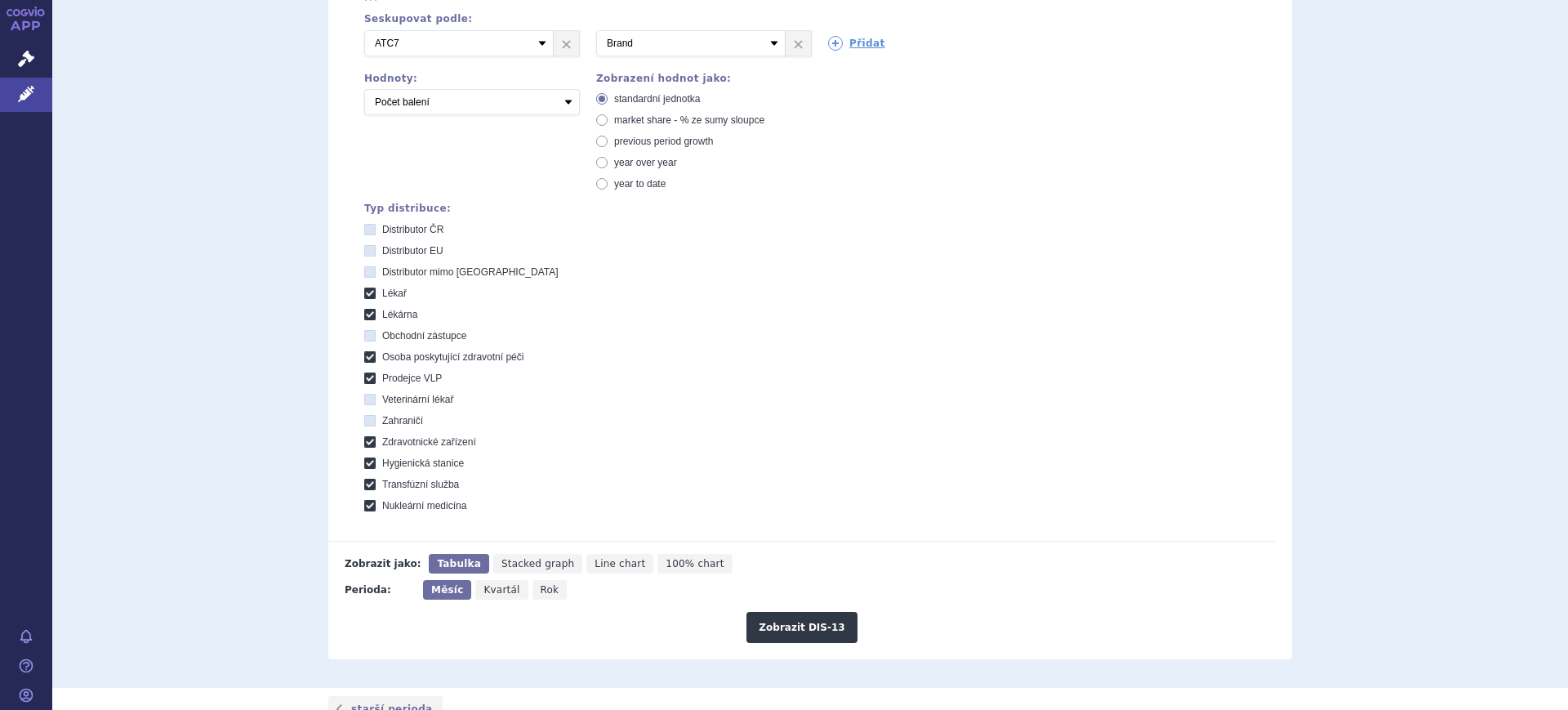
scroll to position [119, 0]
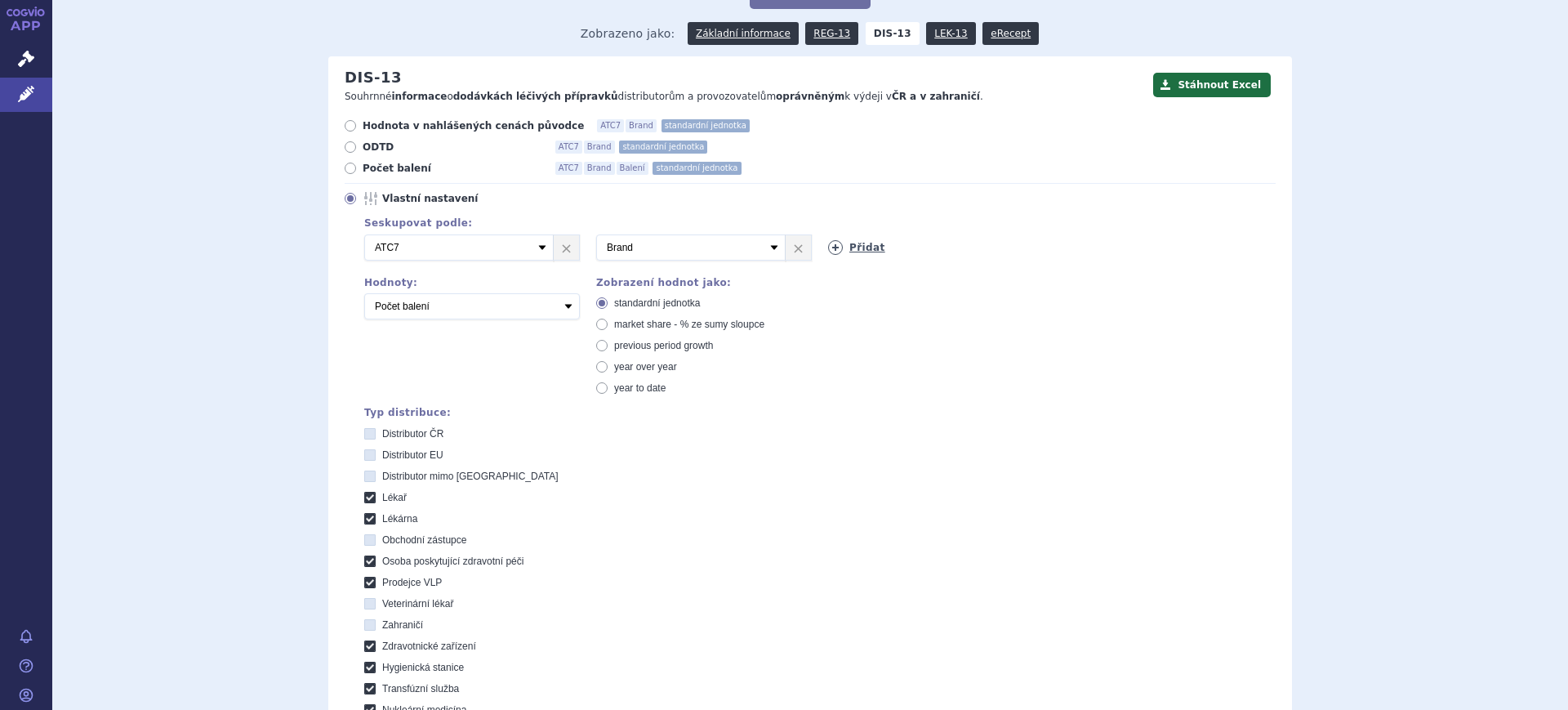
click at [828, 248] on icon at bounding box center [835, 247] width 14 height 14
click at [828, 248] on select "Vyberte groupování ATC3 ATC5 ATC7 Brand Balení SÚKL kód MAH VPOIS Referenční sk…" at bounding box center [922, 247] width 190 height 26
click at [828, 236] on select "Vyberte groupování ATC3 ATC5 ATC7 Brand Balení SÚKL kód MAH VPOIS Referenční sk…" at bounding box center [922, 247] width 190 height 26
click at [924, 253] on select "Vyberte groupování ATC3 ATC5 ATC7 Brand Balení SÚKL kód MAH VPOIS Referenční sk…" at bounding box center [922, 247] width 190 height 26
select select "package"
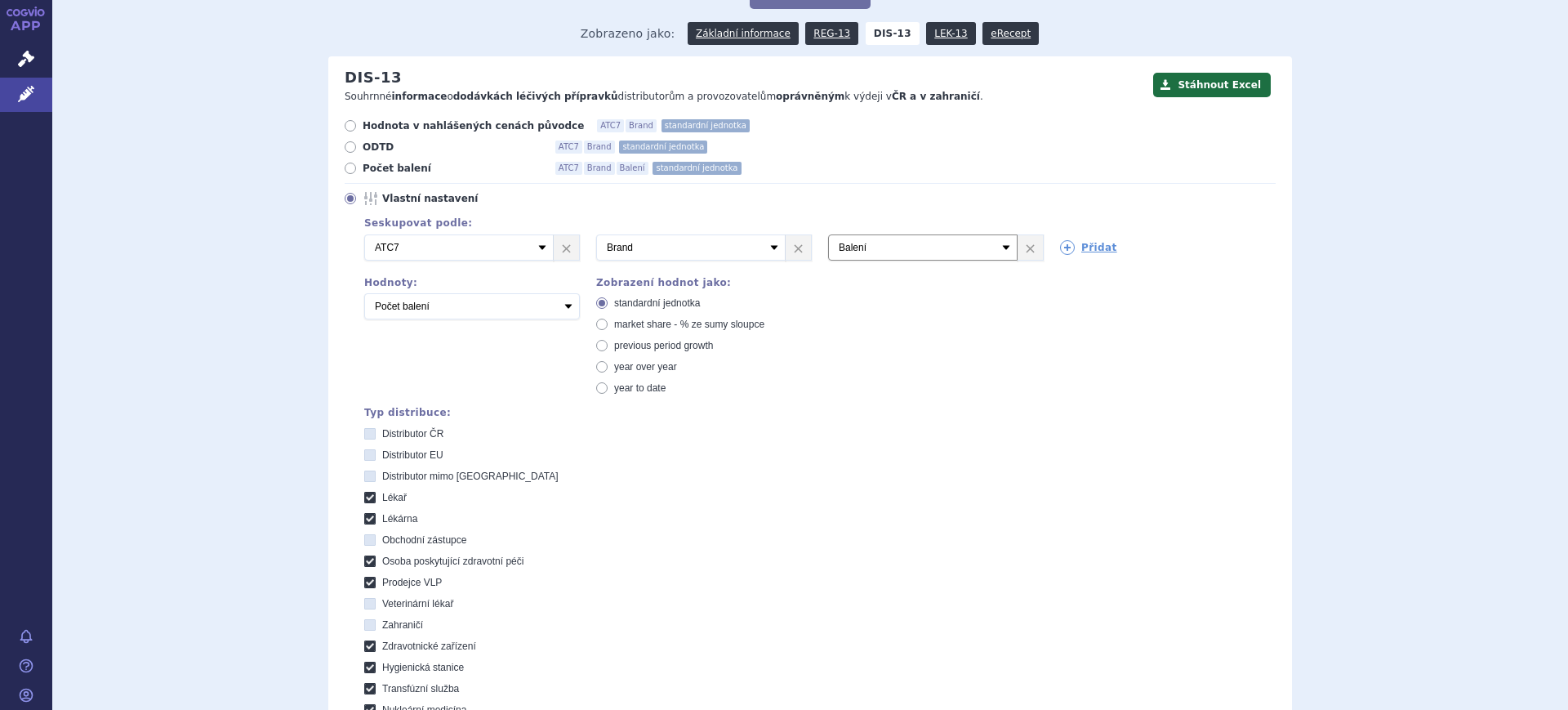
click at [828, 236] on select "Vyberte groupování ATC3 ATC5 ATC7 Brand Balení SÚKL kód MAH VPOIS Referenční sk…" at bounding box center [922, 247] width 190 height 26
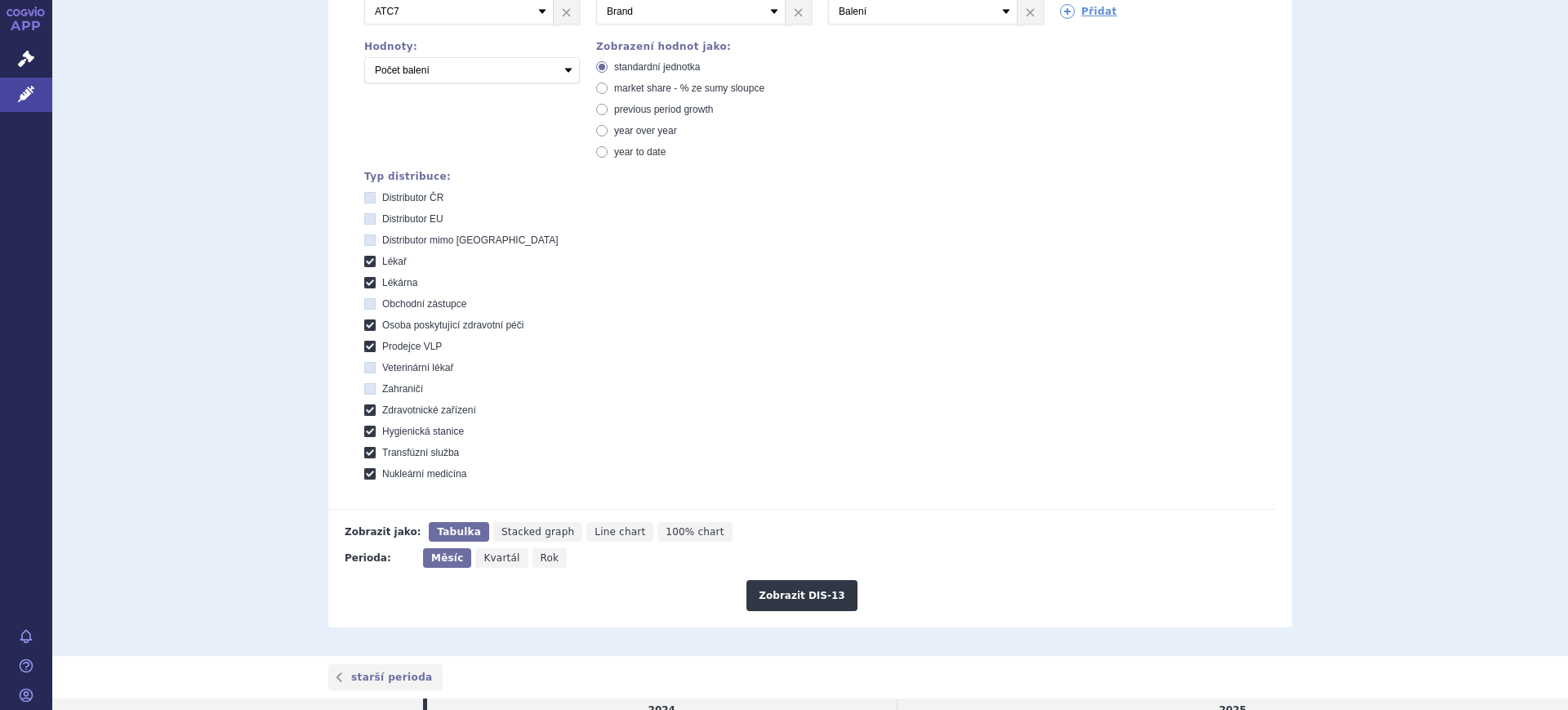
scroll to position [426, 0]
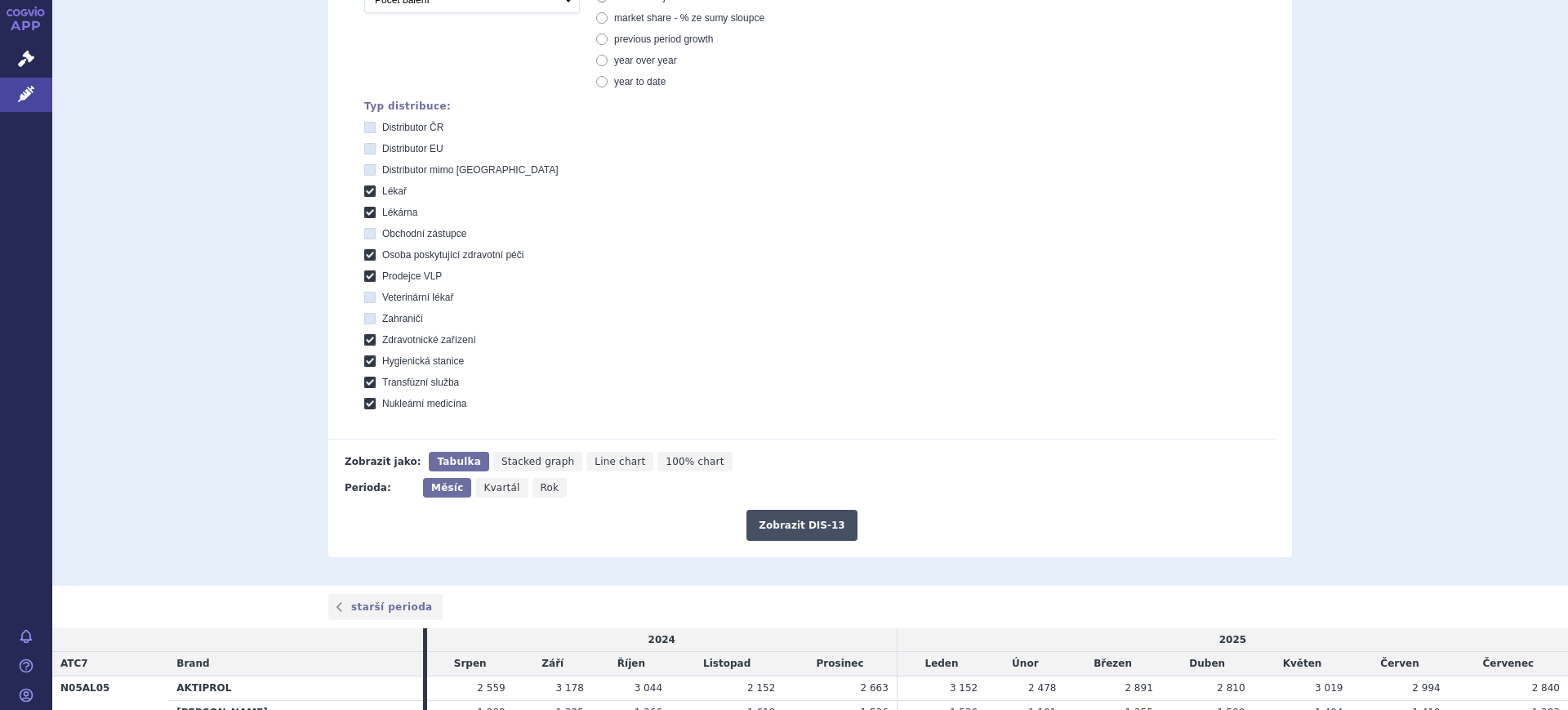
click at [799, 517] on button "Zobrazit DIS-13" at bounding box center [801, 525] width 110 height 31
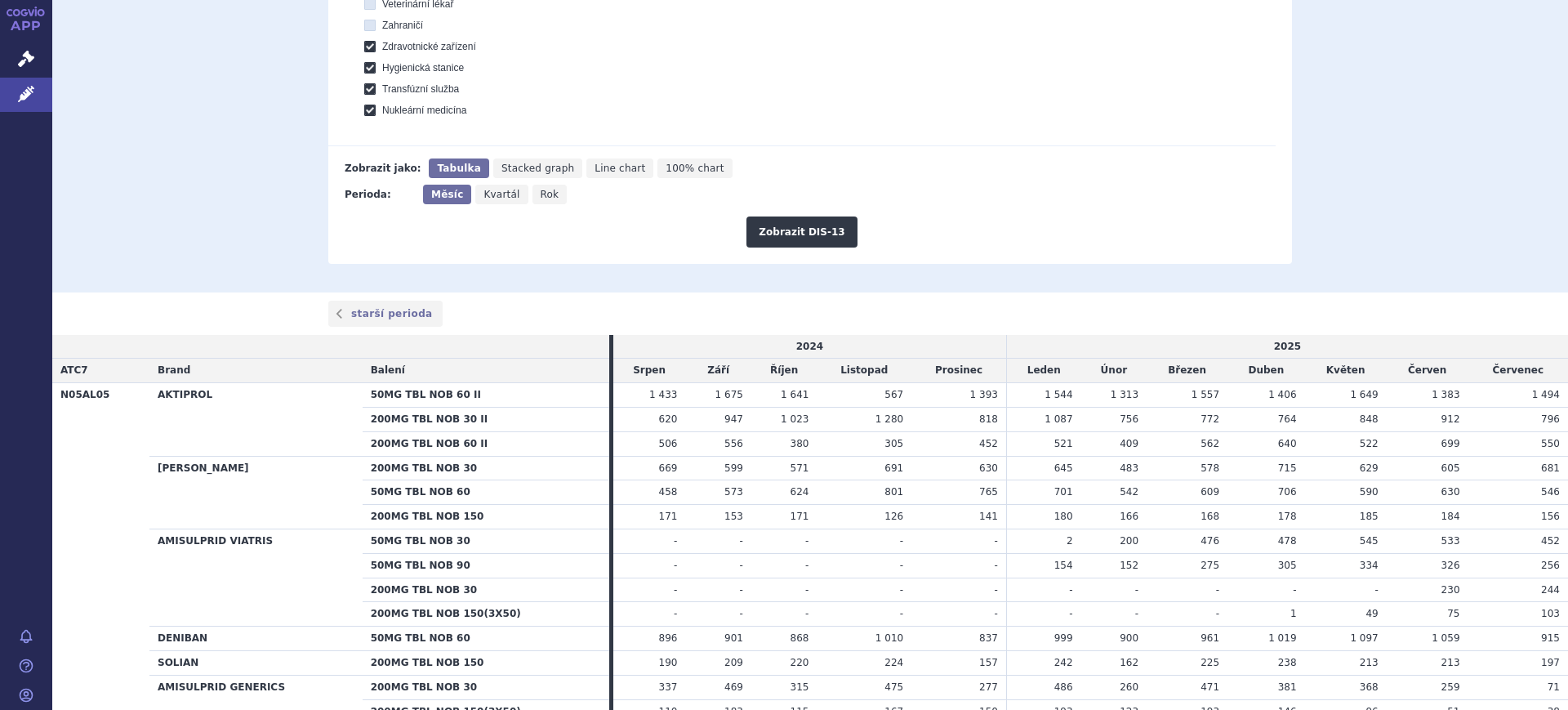
scroll to position [817, 0]
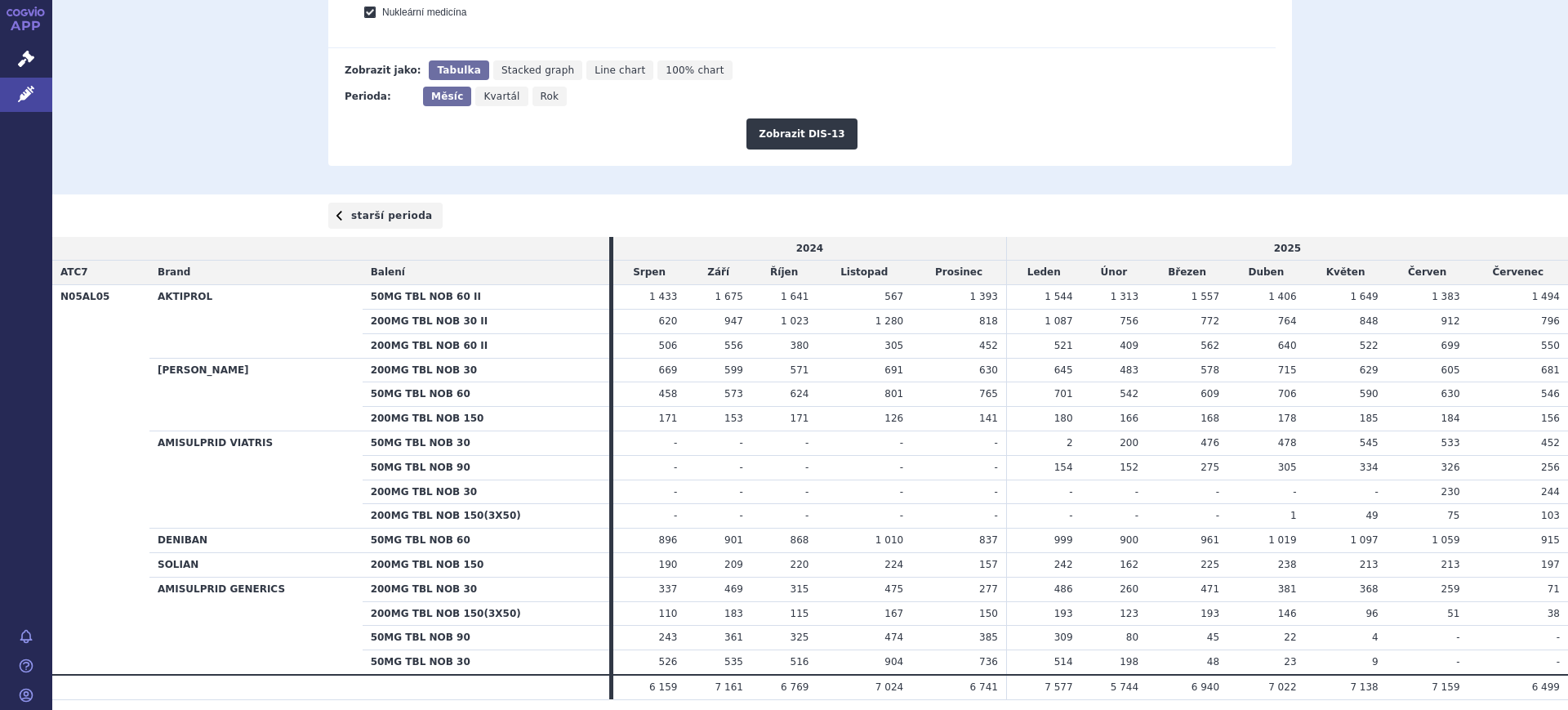
click at [380, 209] on link "starší perioda" at bounding box center [385, 215] width 115 height 26
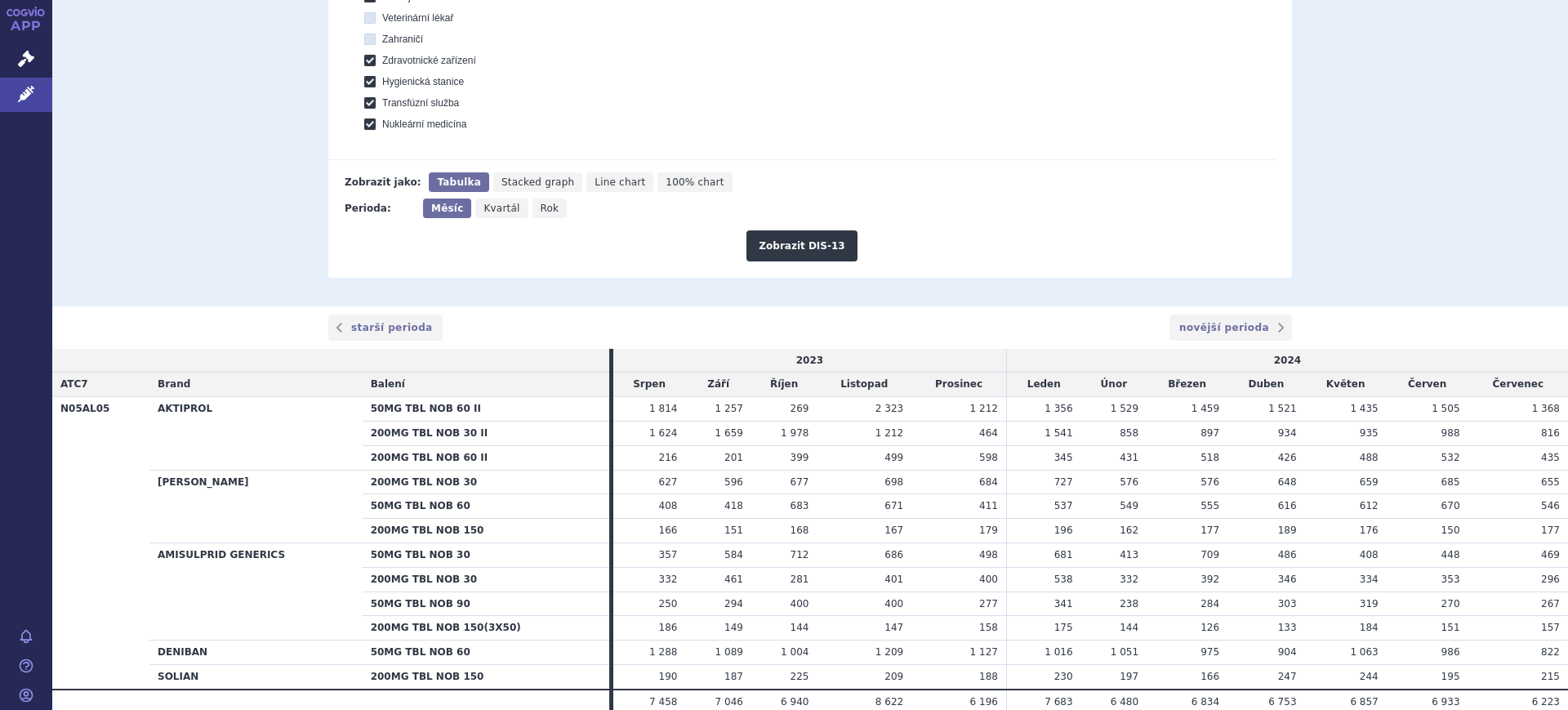
scroll to position [776, 0]
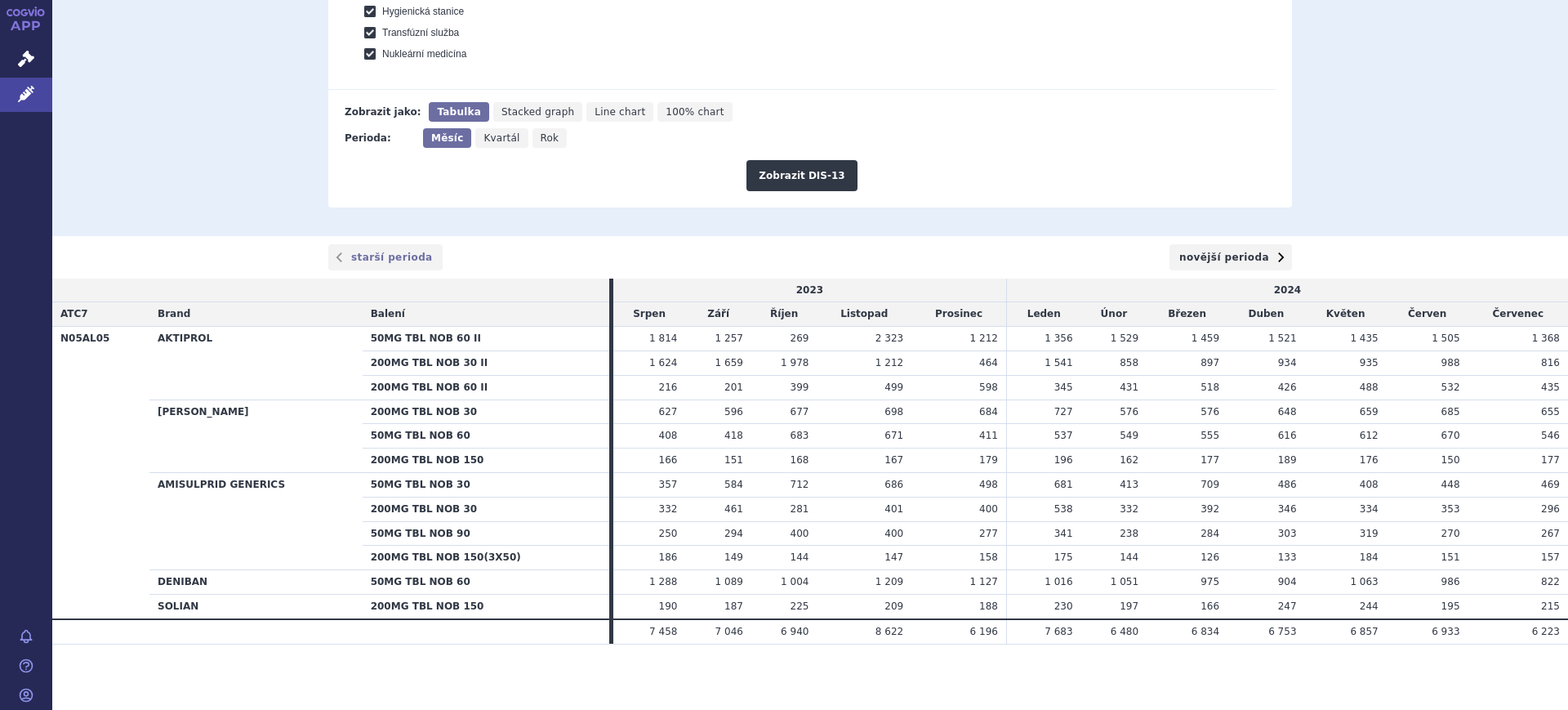
click at [1234, 246] on link "novější perioda" at bounding box center [1231, 257] width 122 height 26
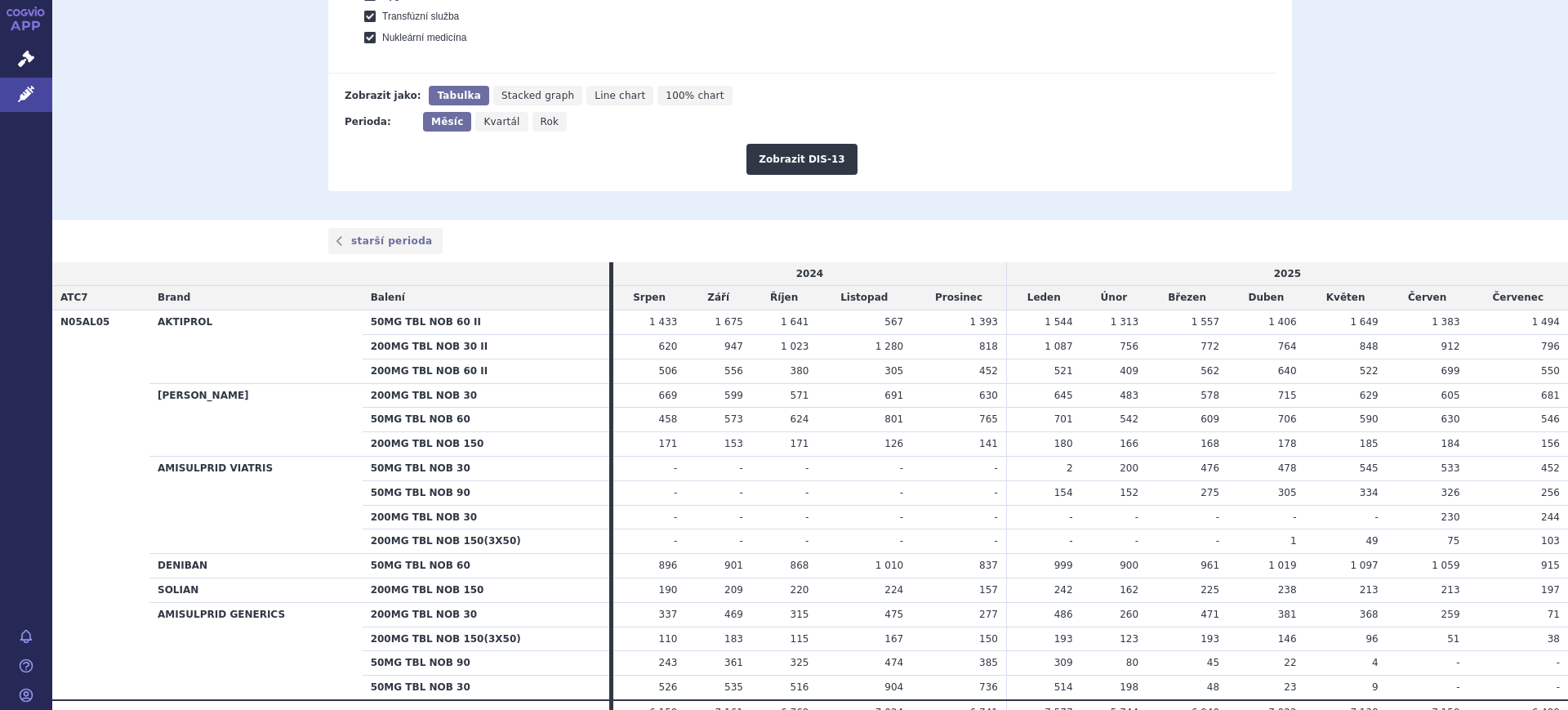
scroll to position [669, 0]
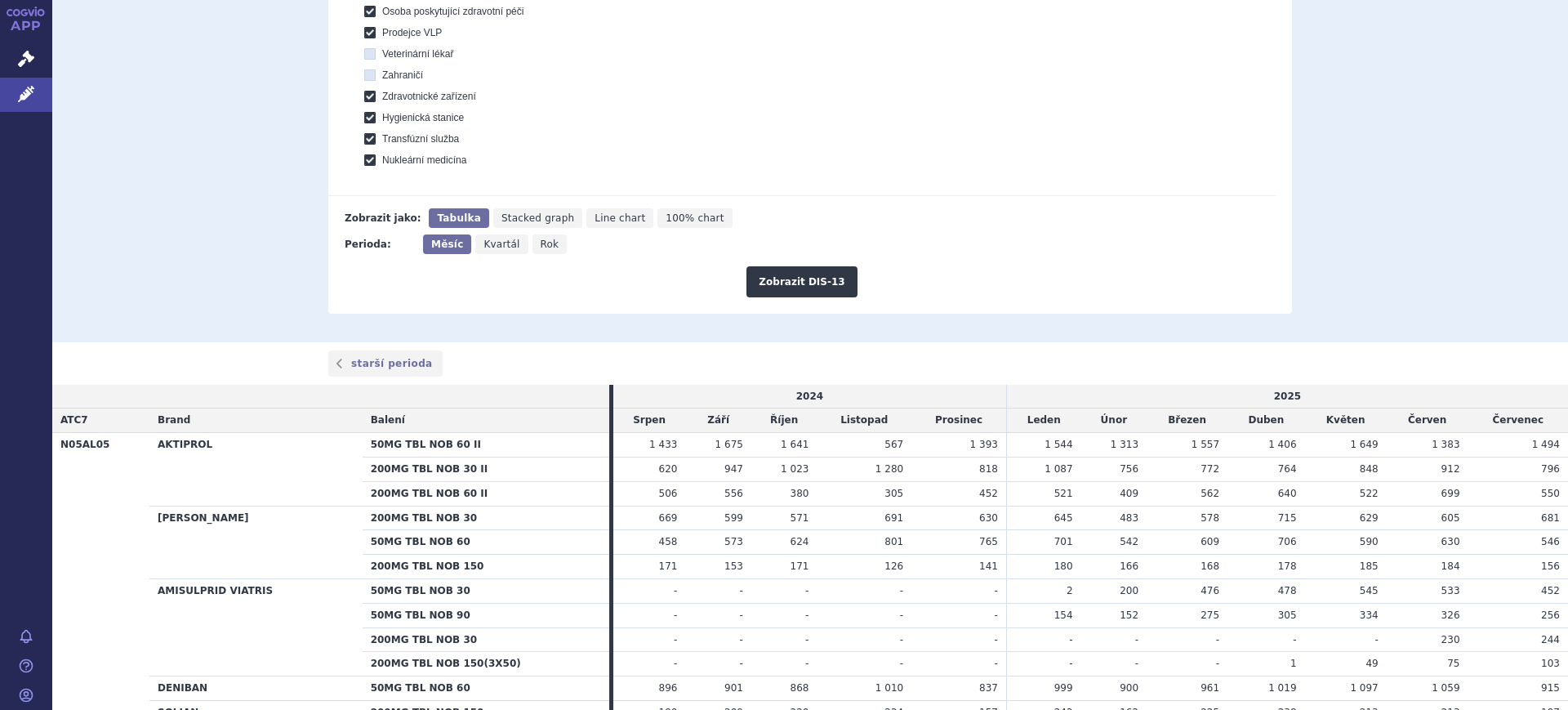
click at [532, 253] on icon "Rok" at bounding box center [549, 244] width 35 height 20
click at [532, 245] on input "Rok" at bounding box center [537, 240] width 10 height 10
radio input "true"
click at [749, 277] on button "Zobrazit DIS-13" at bounding box center [801, 281] width 110 height 31
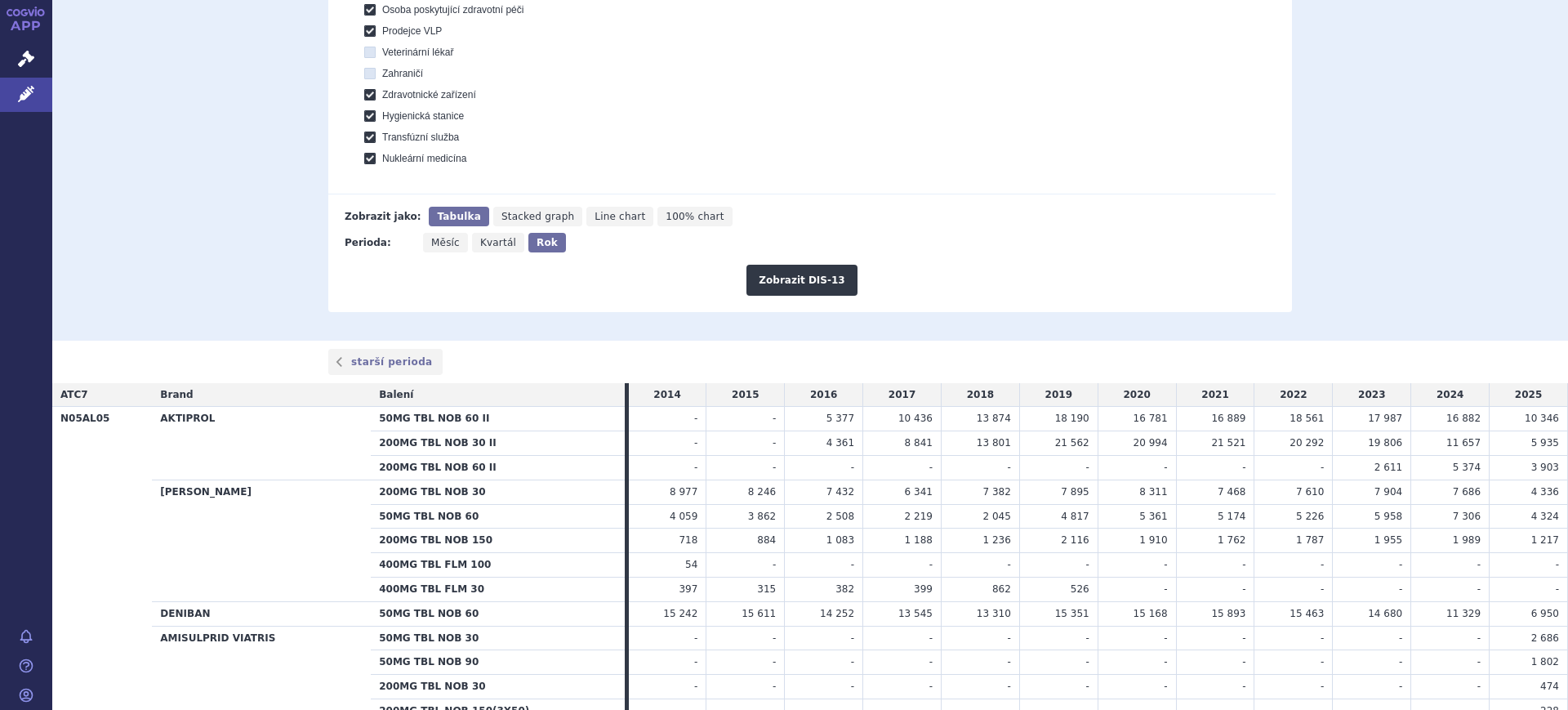
scroll to position [845, 0]
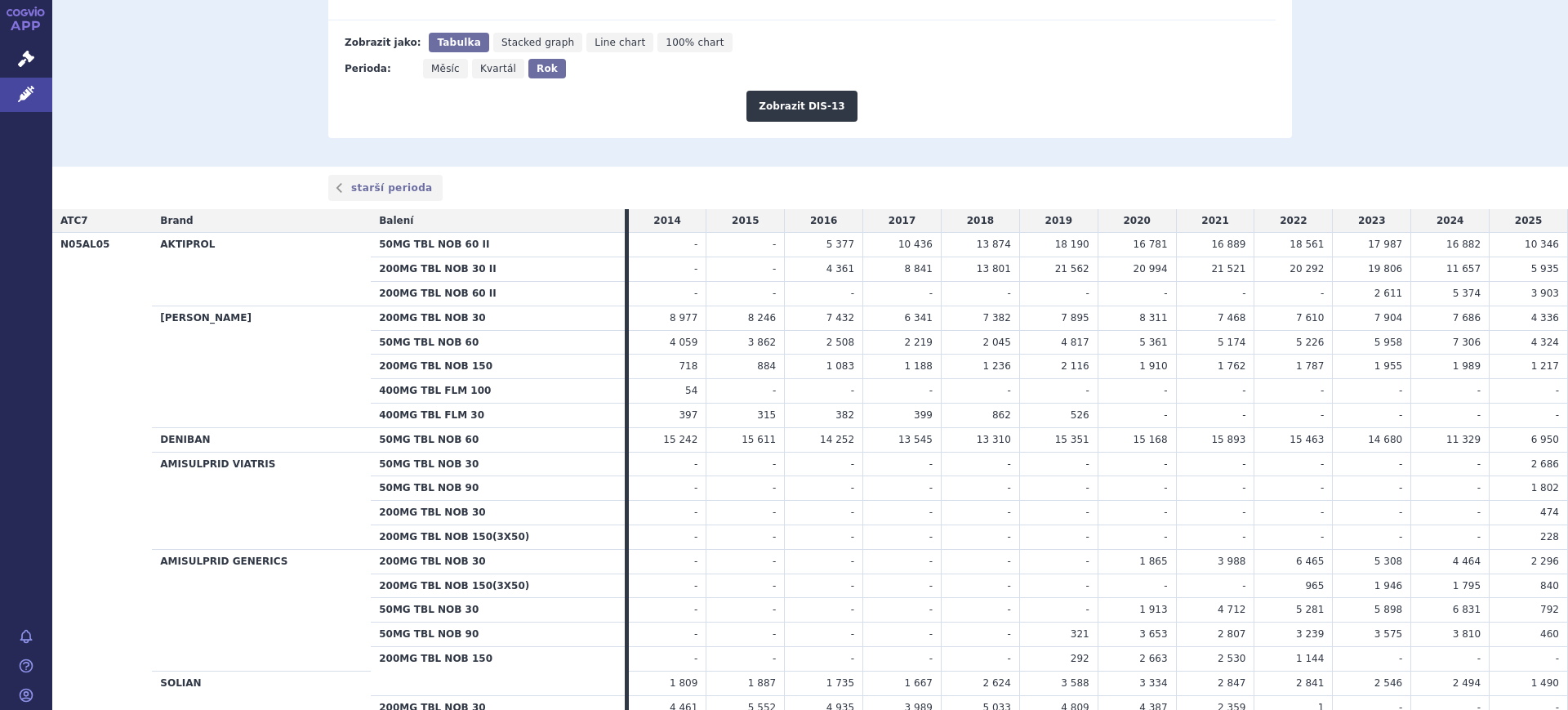
click at [434, 78] on icon "Měsíc" at bounding box center [445, 68] width 45 height 20
click at [433, 70] on input "Měsíc" at bounding box center [428, 64] width 10 height 10
radio input "true"
click at [811, 110] on button "Zobrazit DIS-13" at bounding box center [801, 106] width 110 height 31
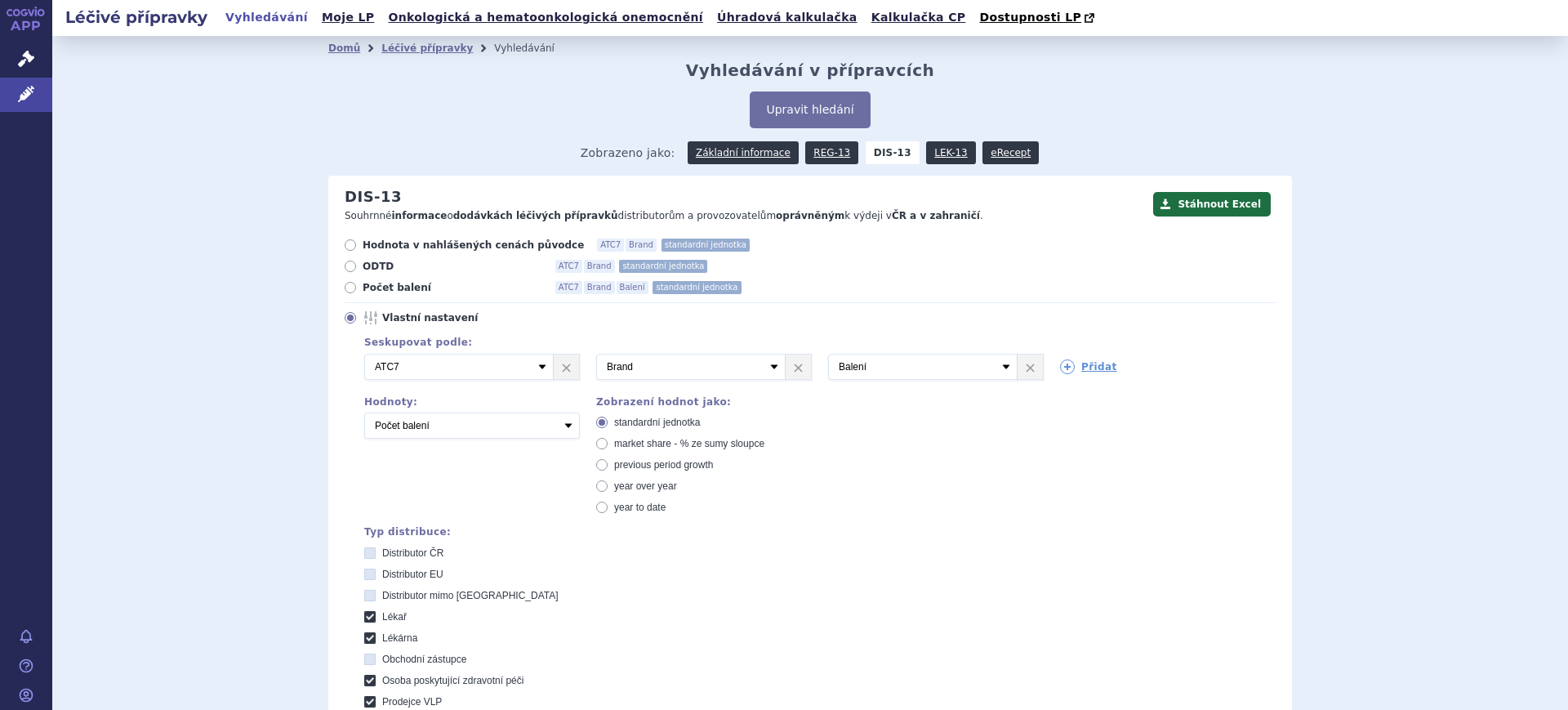
click at [639, 162] on span "Zobrazeno jako:" at bounding box center [627, 152] width 94 height 23
click at [638, 156] on span "Zobrazeno jako:" at bounding box center [627, 152] width 94 height 23
click at [744, 152] on link "Základní informace" at bounding box center [743, 152] width 111 height 23
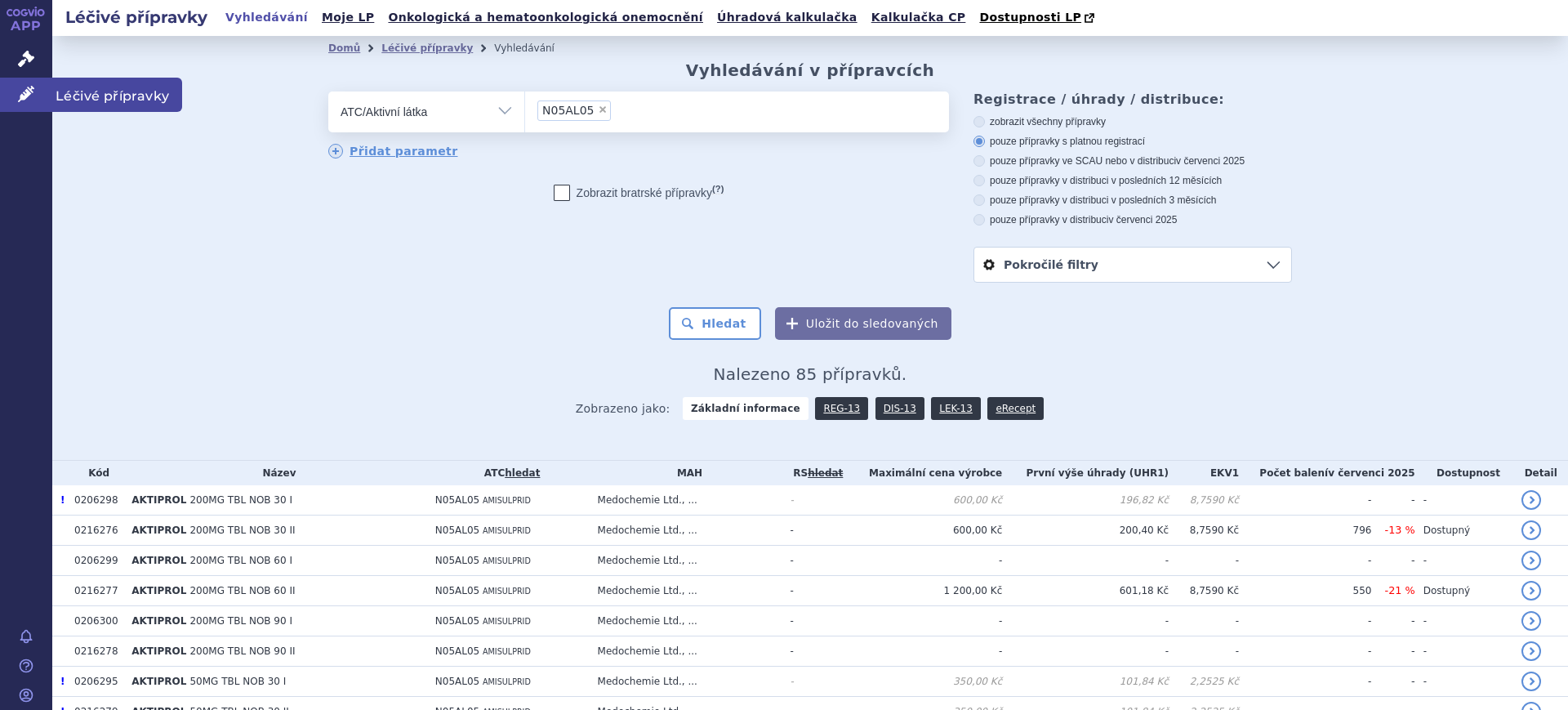
click at [42, 94] on link "Léčivé přípravky" at bounding box center [25, 94] width 52 height 34
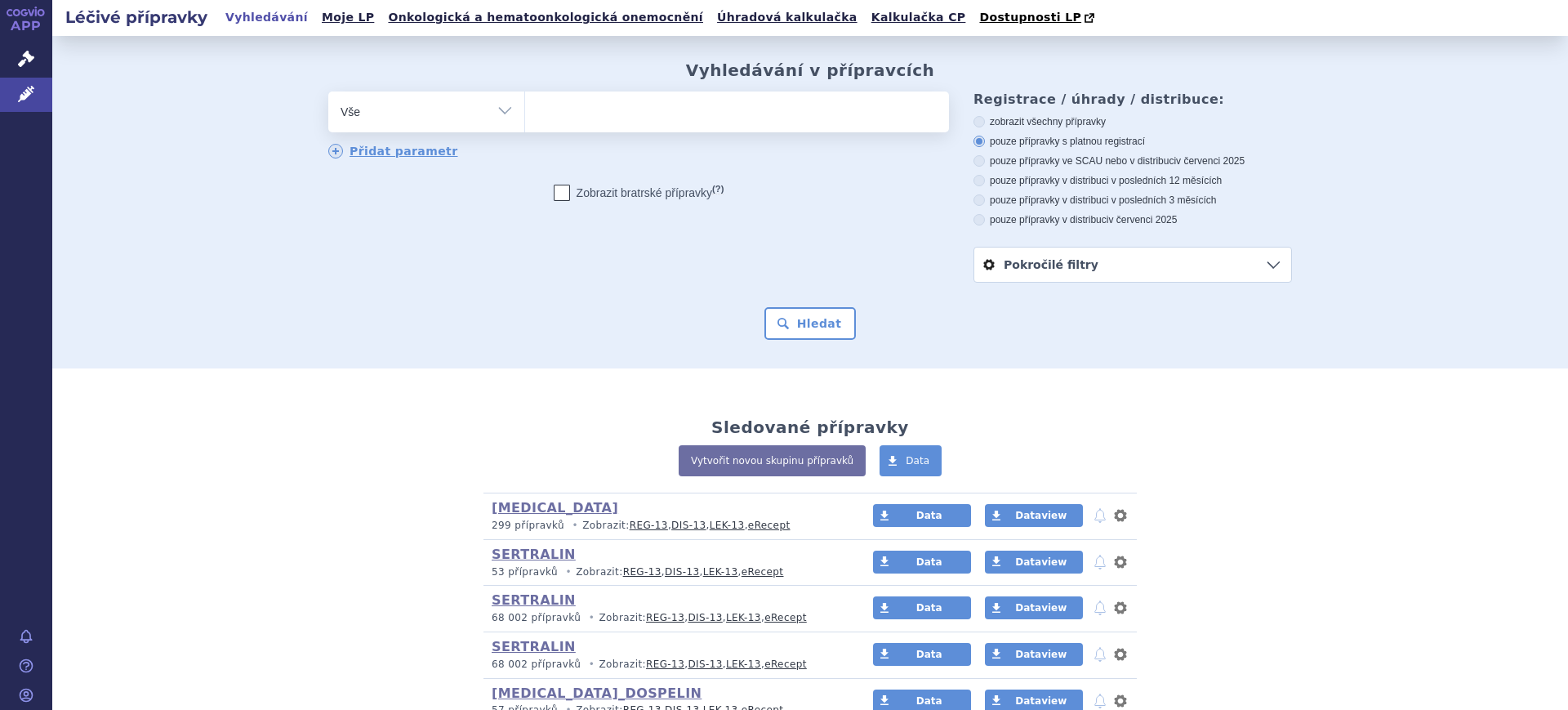
click at [456, 113] on select "Vše Přípravek/SUKL kód MAH VPOIS ATC/Aktivní látka Léková forma Síla" at bounding box center [426, 110] width 196 height 37
select select "filter-atc-group"
click at [328, 93] on select "Vše Přípravek/SUKL kód MAH VPOIS ATC/Aktivní látka Léková forma Síla" at bounding box center [426, 110] width 196 height 37
click at [615, 118] on ul at bounding box center [737, 109] width 424 height 34
click at [525, 118] on select at bounding box center [524, 111] width 1 height 41
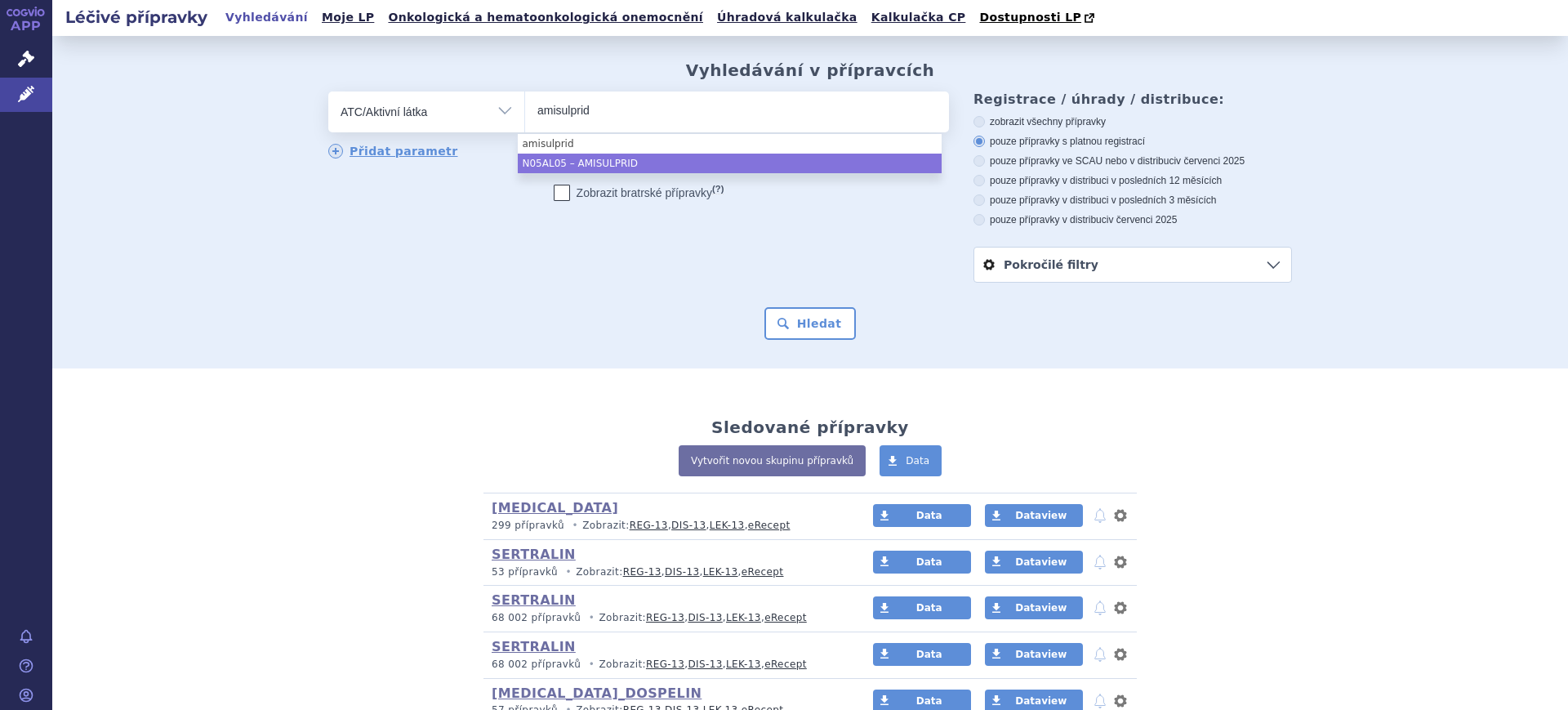
type input "amisulprid"
select select "N05AL05"
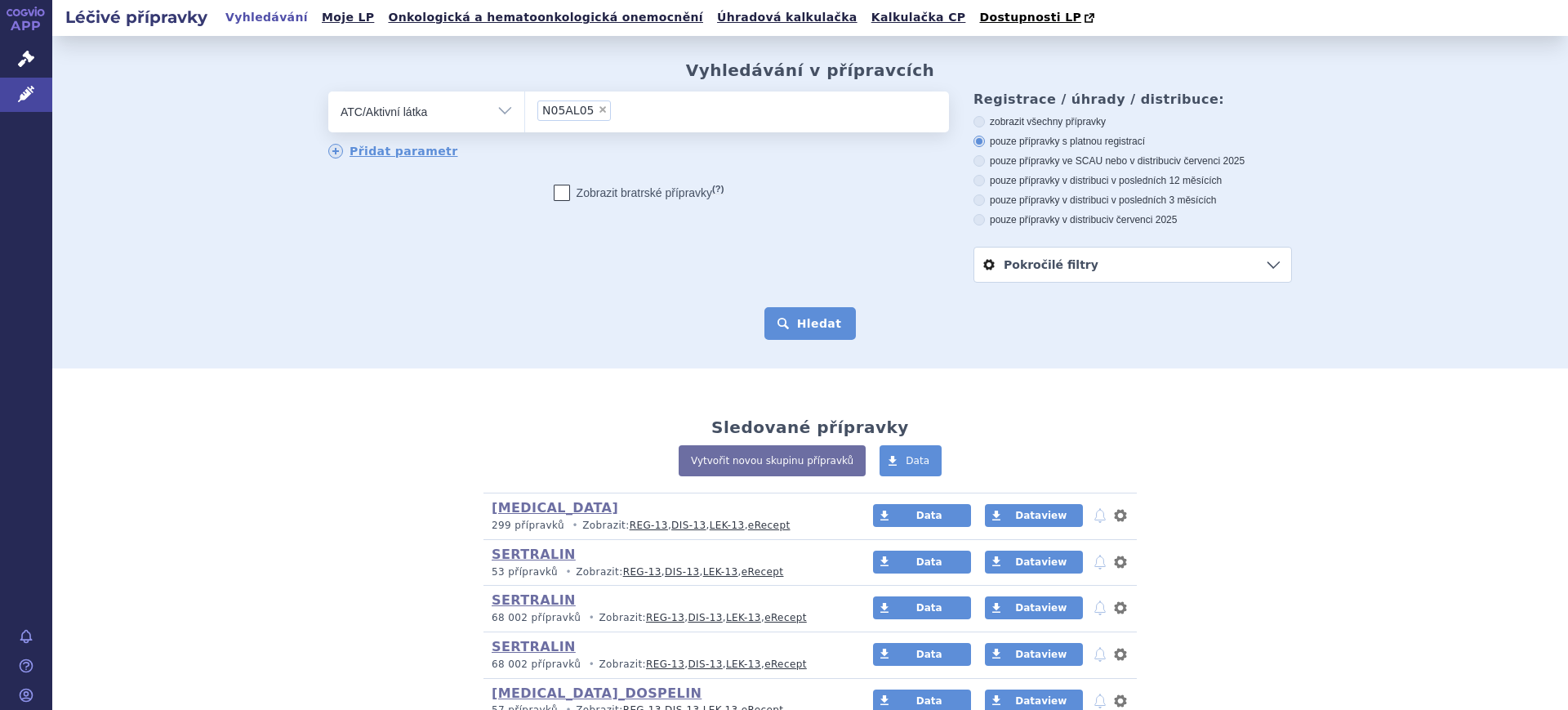
click at [764, 322] on button "Hledat" at bounding box center [810, 323] width 93 height 32
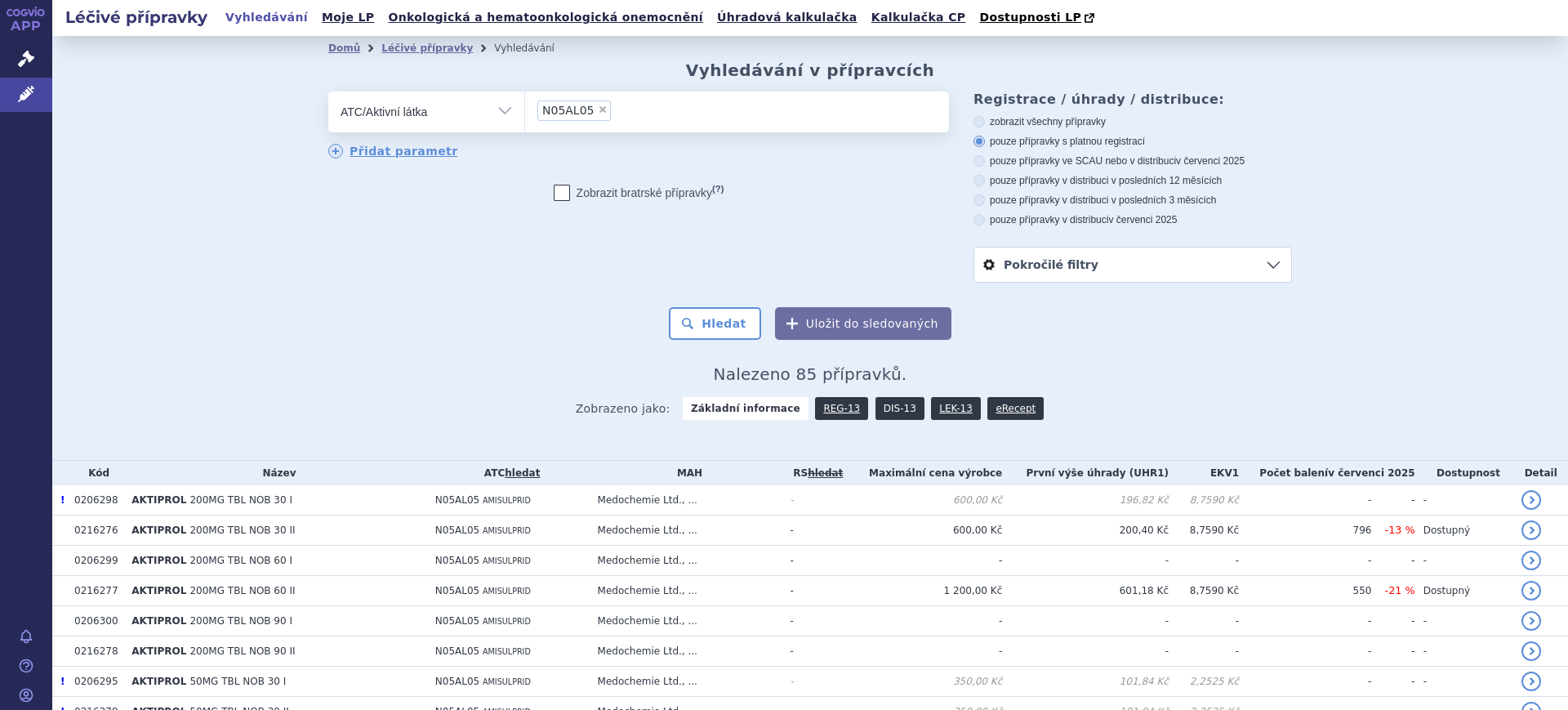
click at [884, 412] on link "DIS-13" at bounding box center [900, 408] width 49 height 23
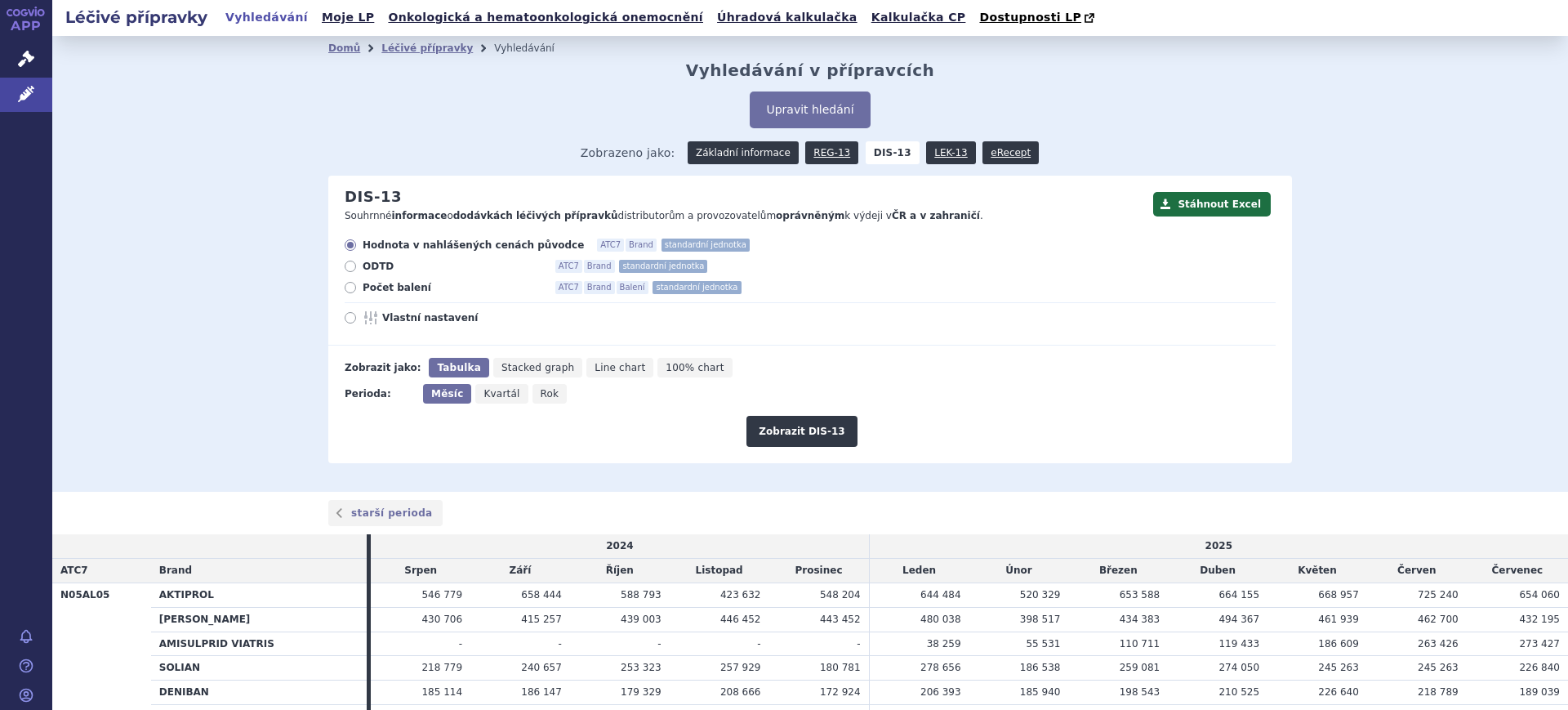
click at [735, 160] on link "Základní informace" at bounding box center [743, 152] width 111 height 23
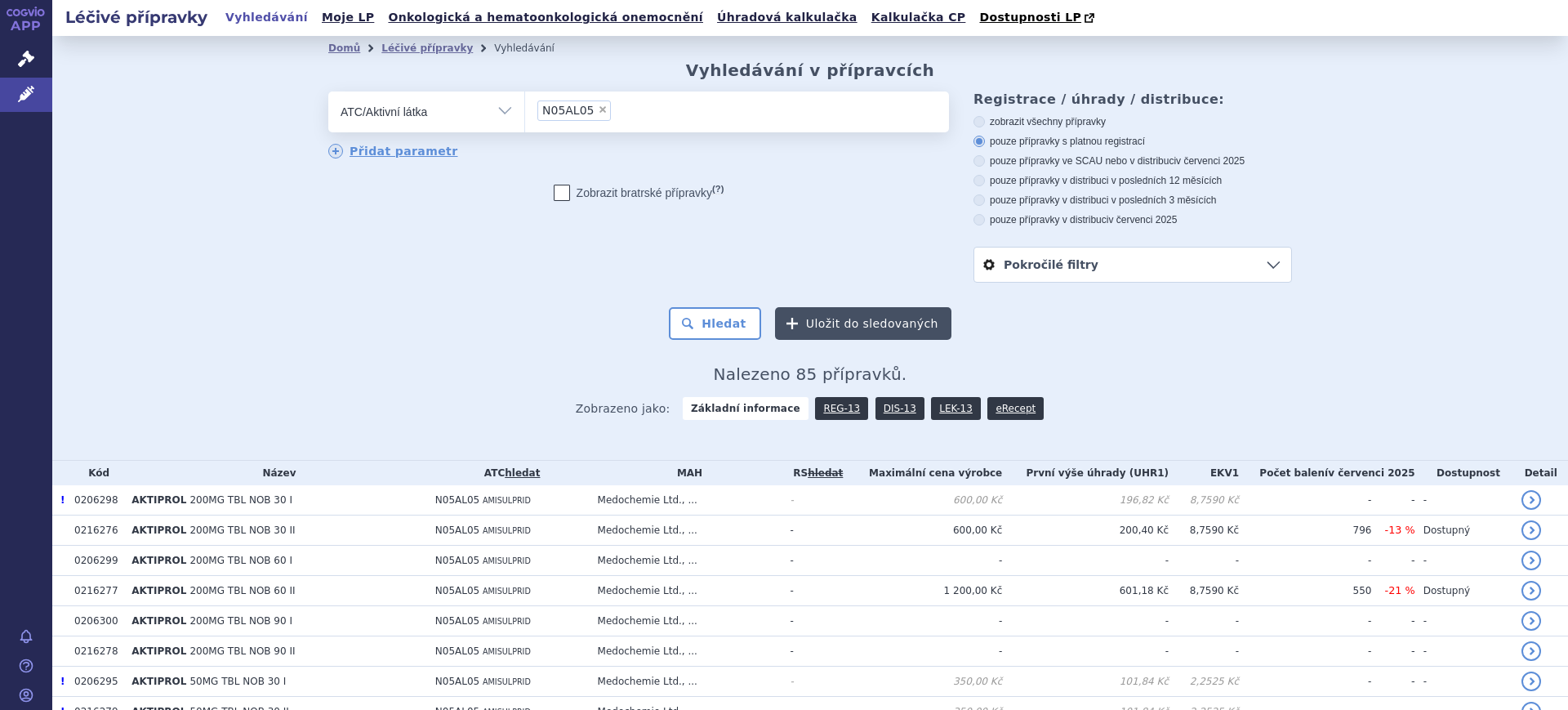
click at [819, 326] on button "Uložit do sledovaných" at bounding box center [863, 323] width 177 height 32
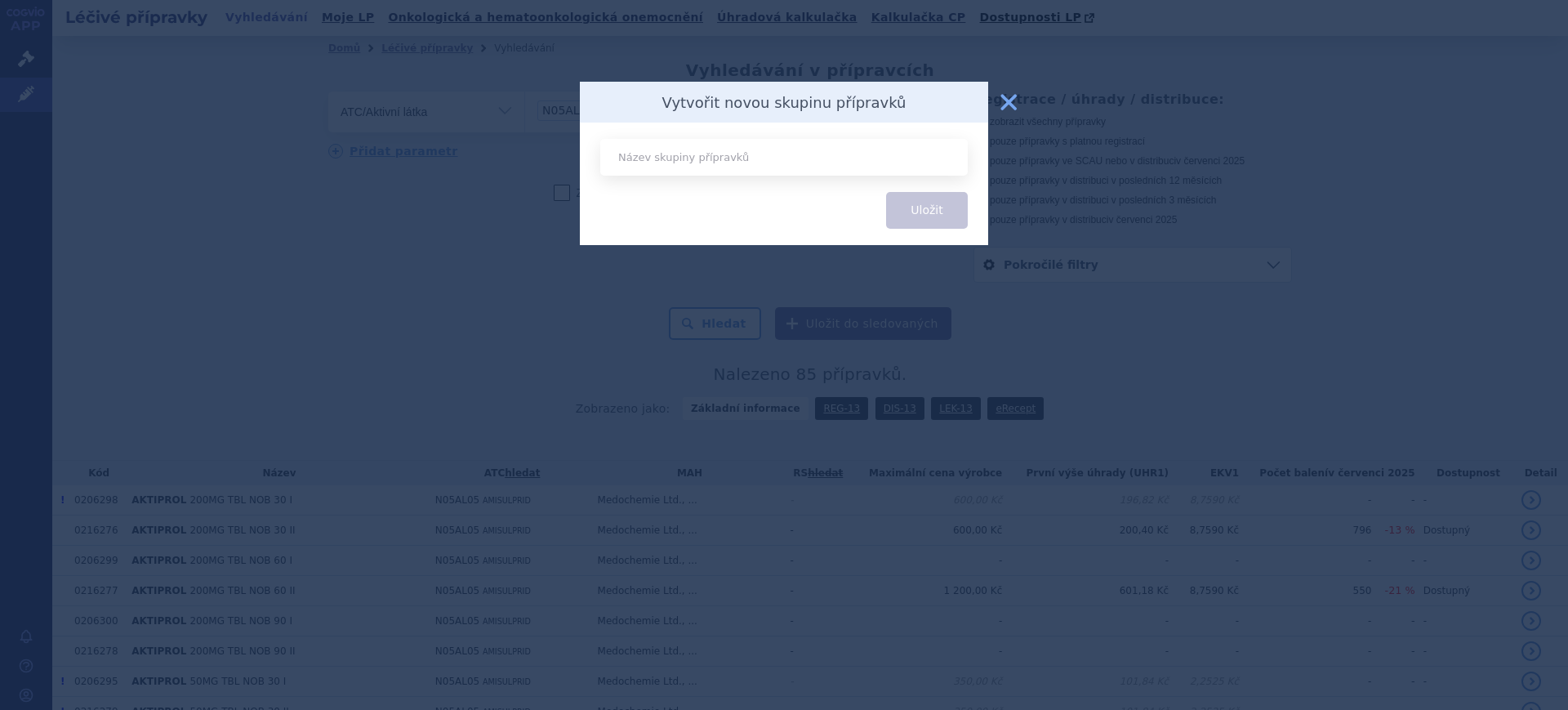
type input "a"
type input "AMISULPRID_AKTIPROL"
click at [909, 219] on button "Uložit" at bounding box center [927, 210] width 82 height 37
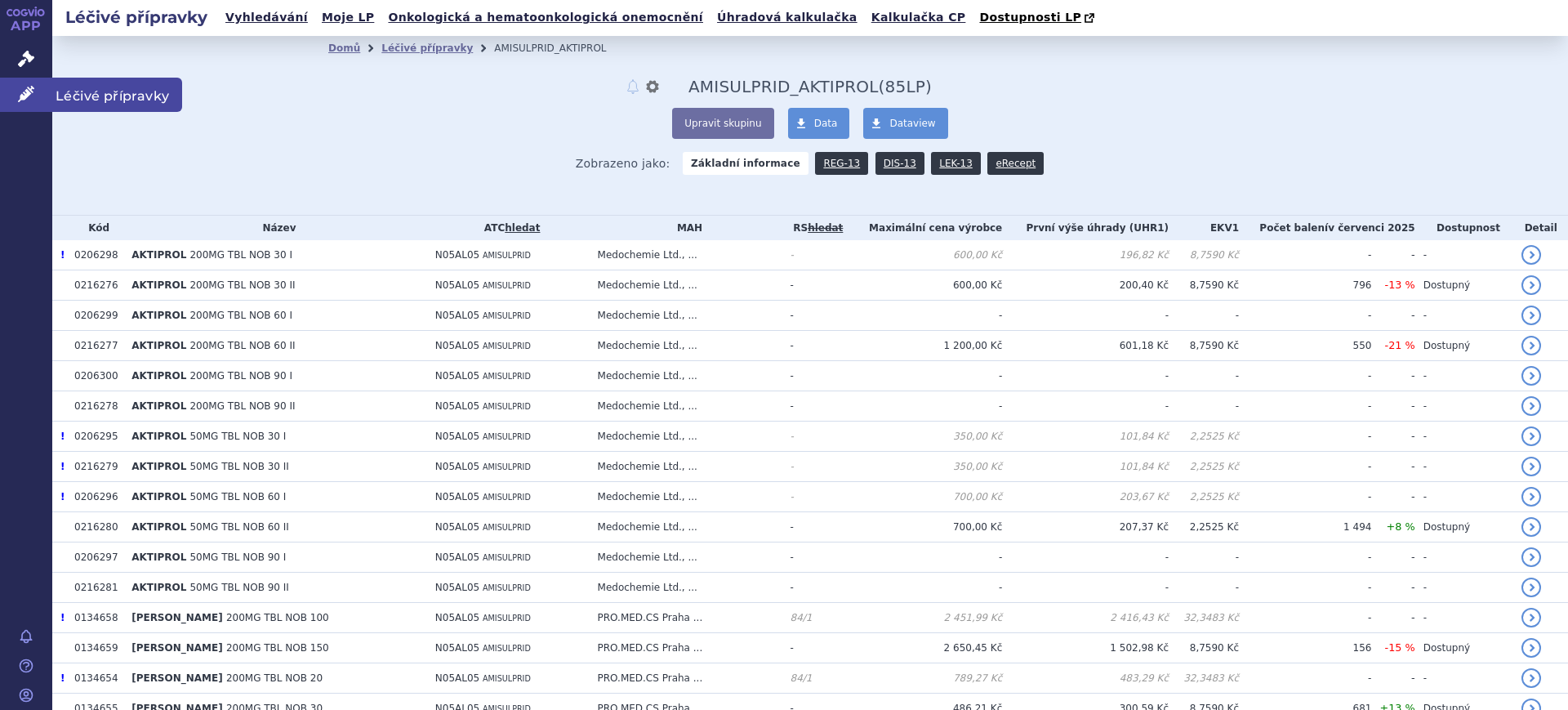
drag, startPoint x: 3, startPoint y: 94, endPoint x: 22, endPoint y: 94, distance: 19.0
click at [3, 94] on link "Léčivé přípravky" at bounding box center [25, 94] width 52 height 34
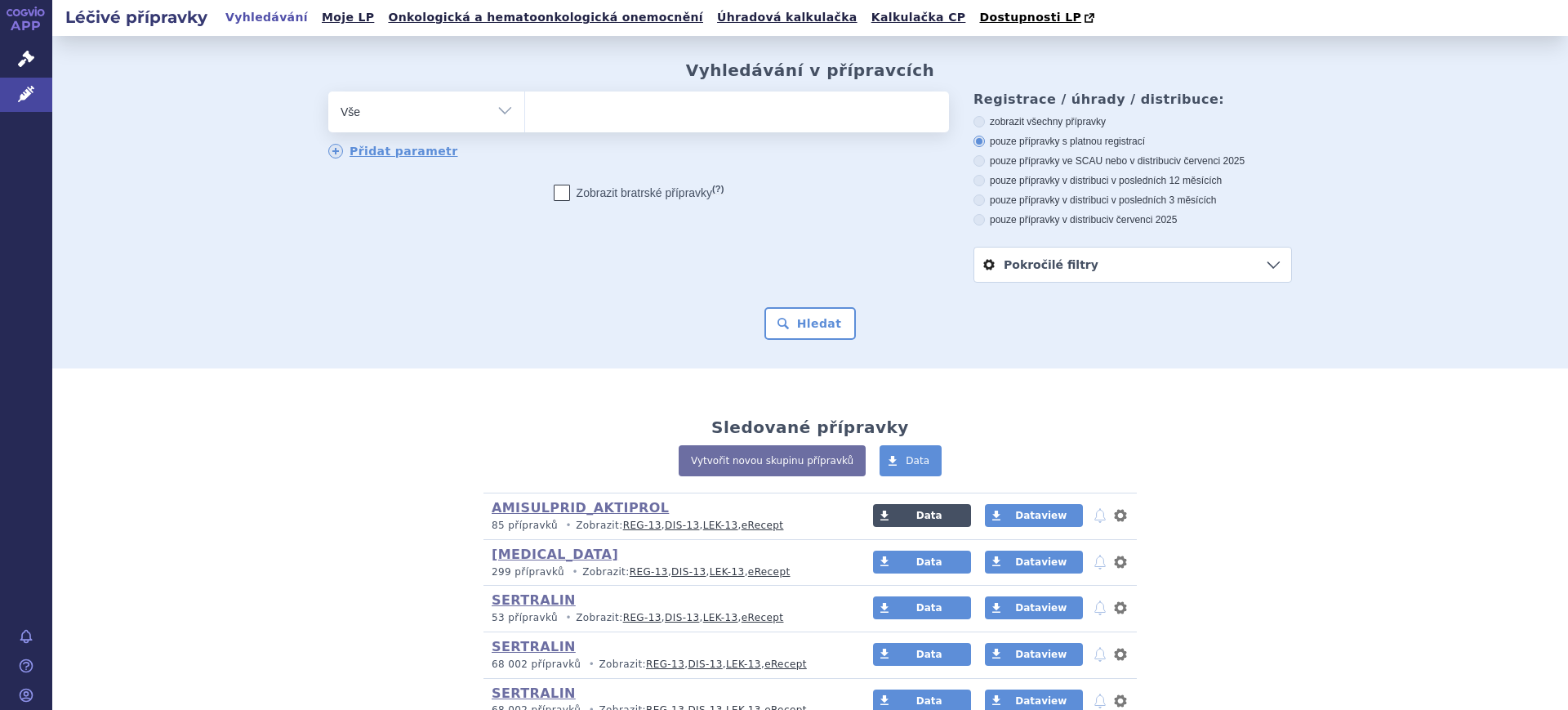
click at [901, 519] on link "Data" at bounding box center [921, 515] width 98 height 23
click at [866, 19] on link "Kalkulačka CP" at bounding box center [918, 18] width 105 height 22
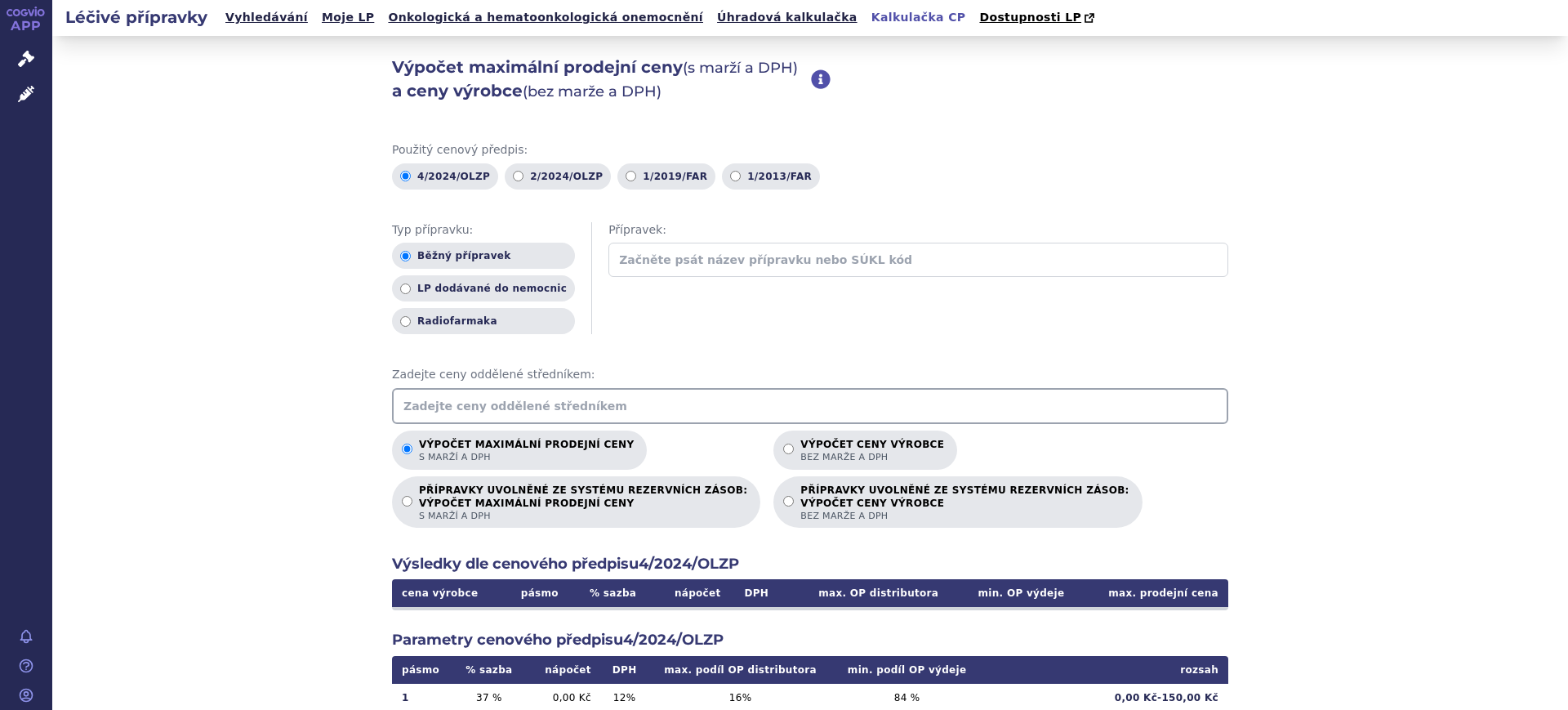
click at [592, 413] on input "text" at bounding box center [810, 406] width 836 height 36
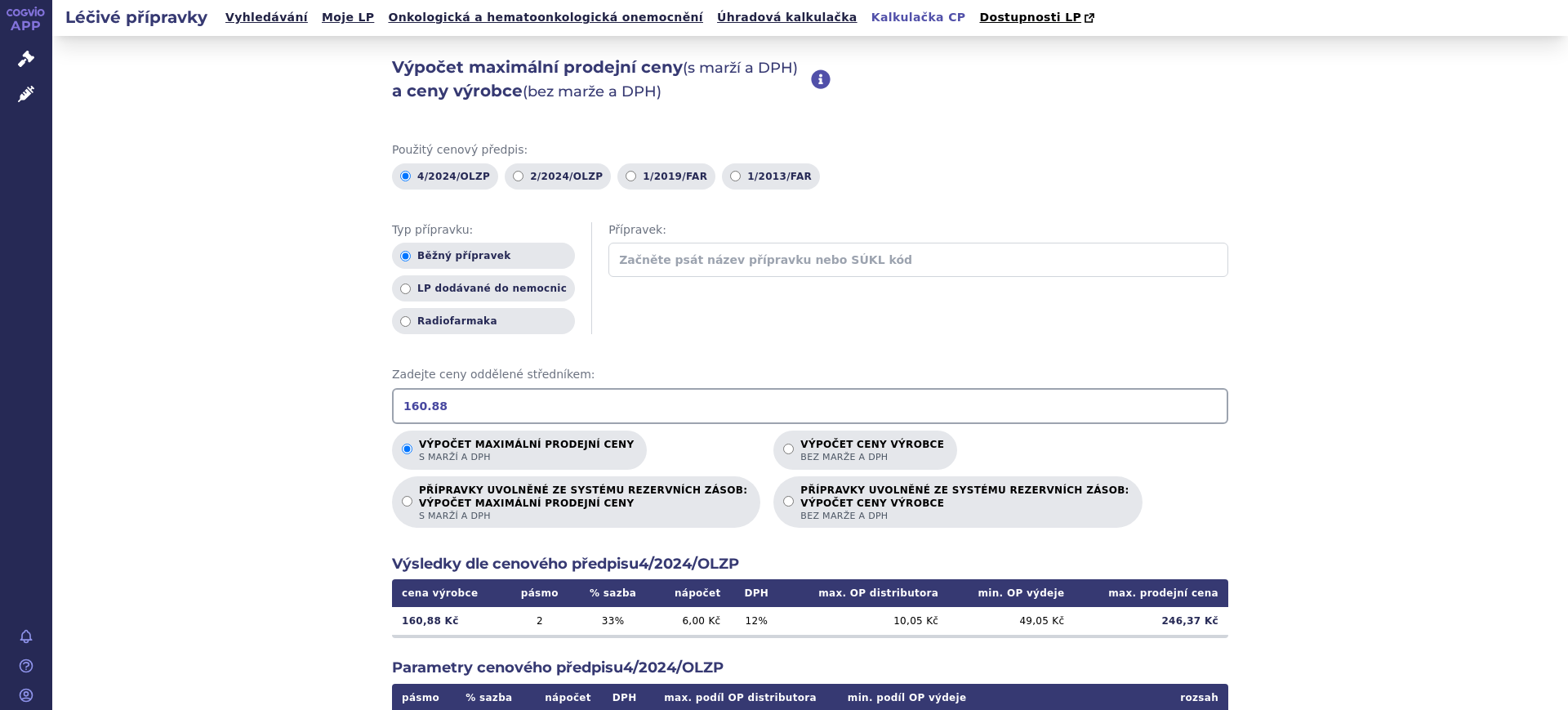
drag, startPoint x: 434, startPoint y: 407, endPoint x: 74, endPoint y: 407, distance: 360.0
click at [74, 407] on div "Výpočet maximální prodejní ceny (s marží a DPH) a ceny výrobce (bez marže a DPH…" at bounding box center [809, 512] width 1515 height 953
drag, startPoint x: 467, startPoint y: 400, endPoint x: 0, endPoint y: 392, distance: 467.1
click at [0, 394] on div "APP Správní řízení Léčivé přípravky Notifikace Nápověda Lucie Šichtová Vyhledáv…" at bounding box center [784, 355] width 1568 height 710
drag, startPoint x: 471, startPoint y: 394, endPoint x: 6, endPoint y: 387, distance: 465.1
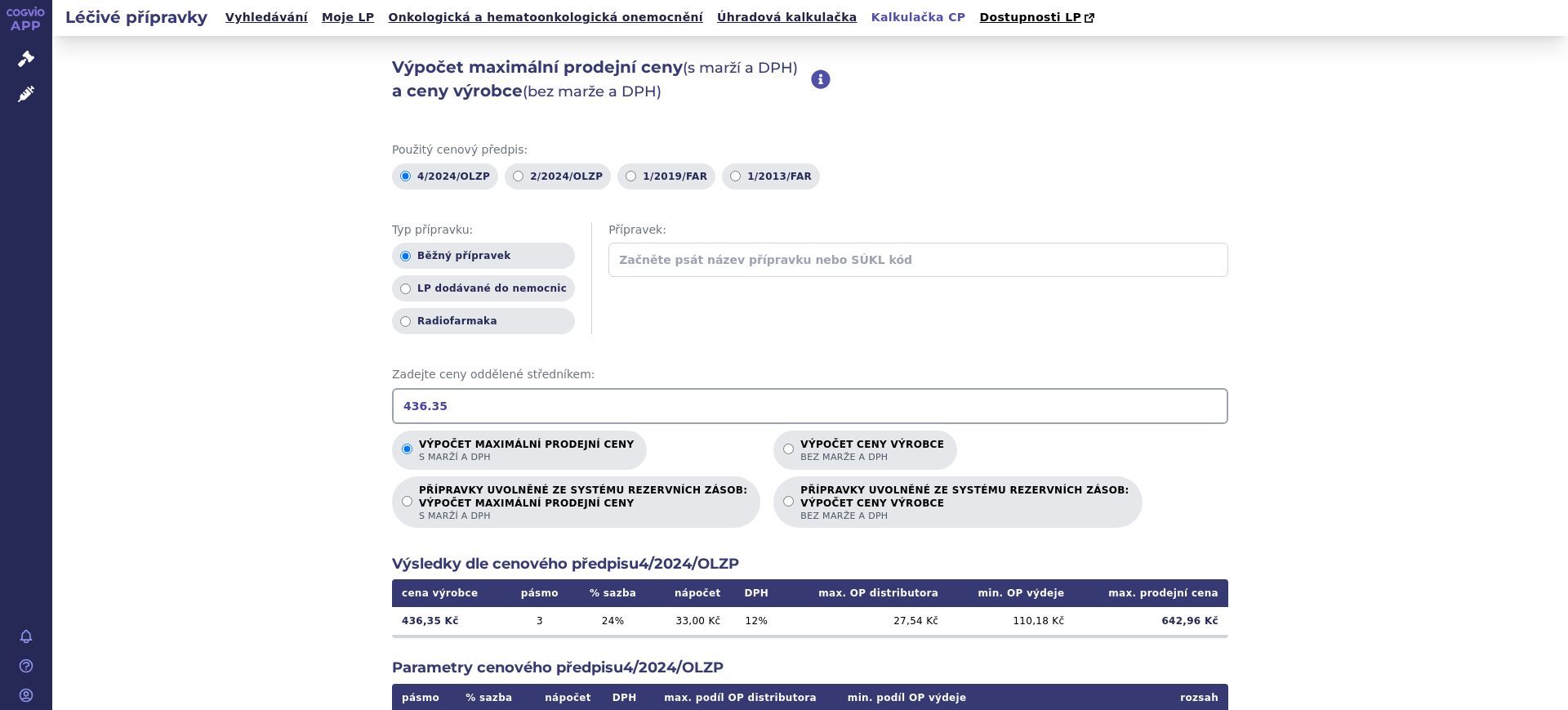
click at [55, 404] on div "Výpočet maximální prodejní ceny (s marží a DPH) a ceny výrobce (bez marže a DPH…" at bounding box center [809, 512] width 1515 height 953
drag, startPoint x: 532, startPoint y: 396, endPoint x: 0, endPoint y: 376, distance: 532.4
click at [0, 406] on div "APP Správní řízení Léčivé přípravky Notifikace Nápověda Lucie Šichtová Vyhledáv…" at bounding box center [784, 355] width 1568 height 710
type input "2"
drag, startPoint x: 484, startPoint y: 412, endPoint x: 0, endPoint y: 403, distance: 484.1
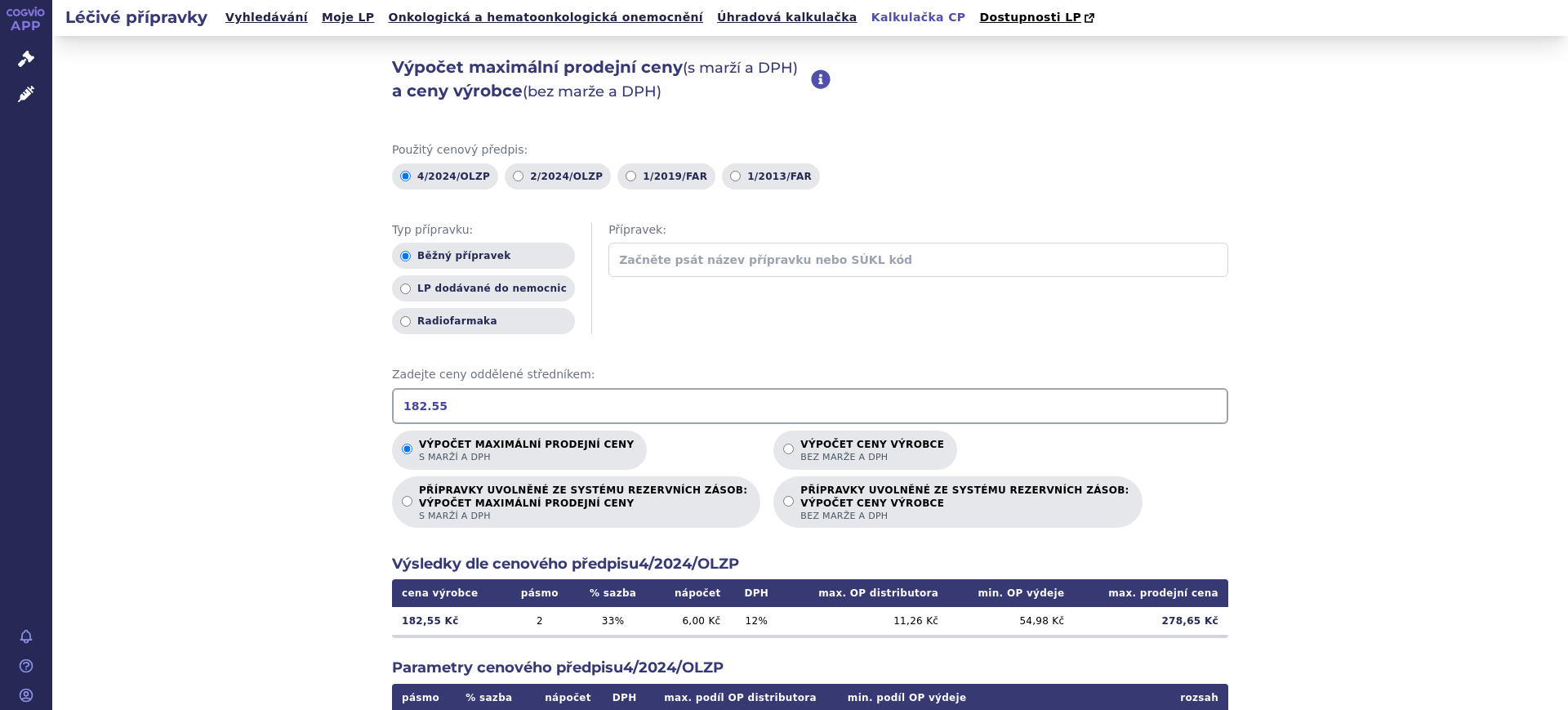
click at [0, 410] on div "APP Správní řízení Léčivé přípravky Notifikace Nápověda Lucie Šichtová Vyhledáv…" at bounding box center [784, 355] width 1568 height 710
type input "1"
type input "2"
type input "8"
type input "2"
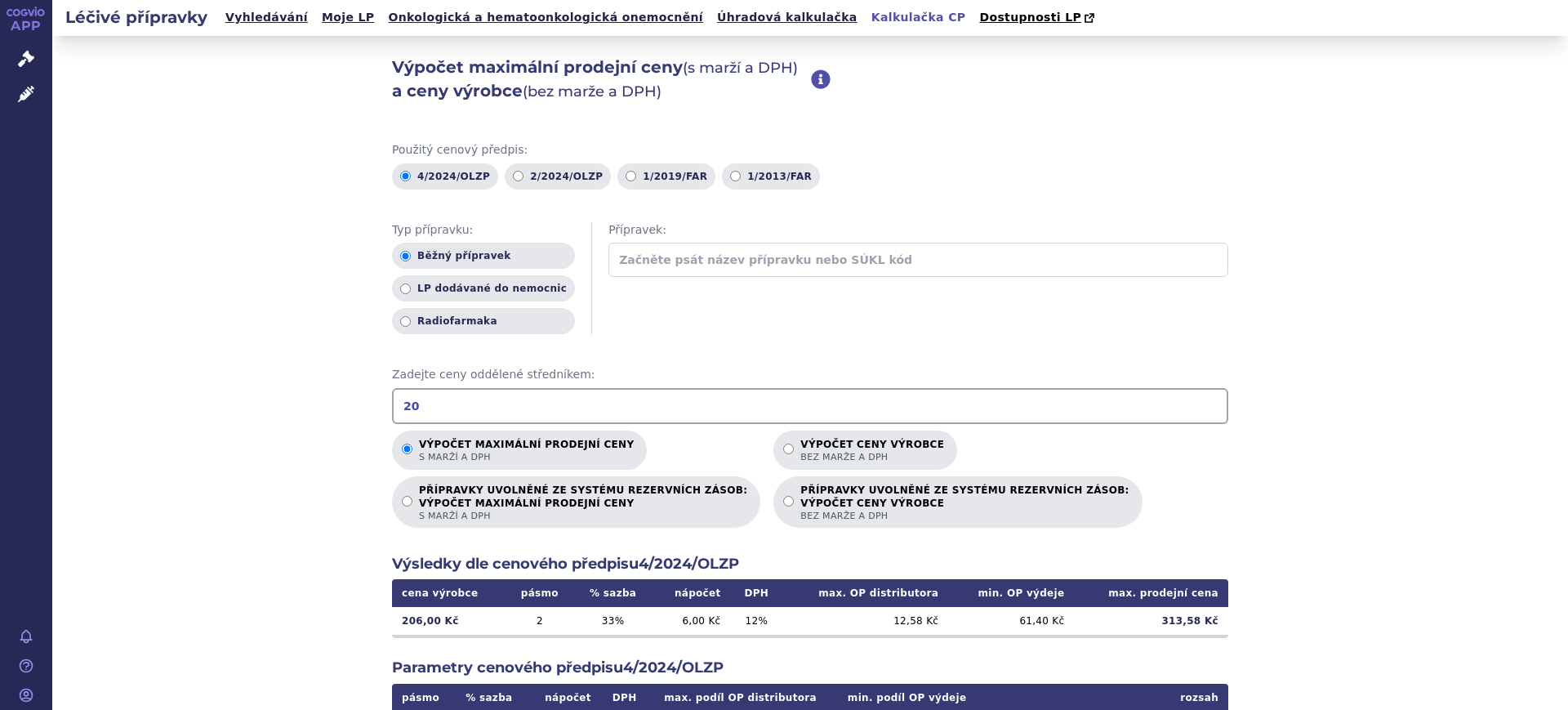
type input "2"
type input "1151.47"
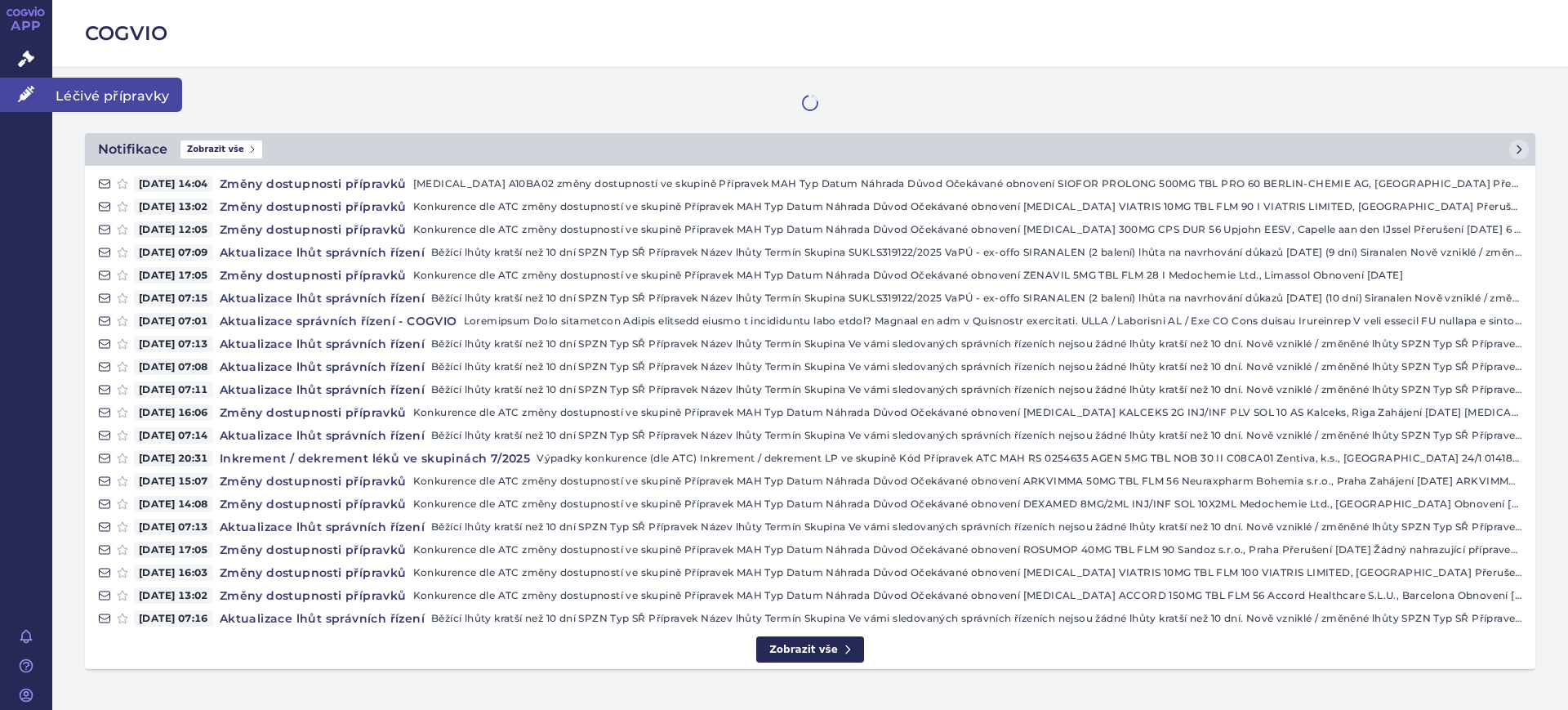
drag, startPoint x: 25, startPoint y: 98, endPoint x: 101, endPoint y: 105, distance: 76.3
click at [25, 98] on icon at bounding box center [25, 94] width 16 height 16
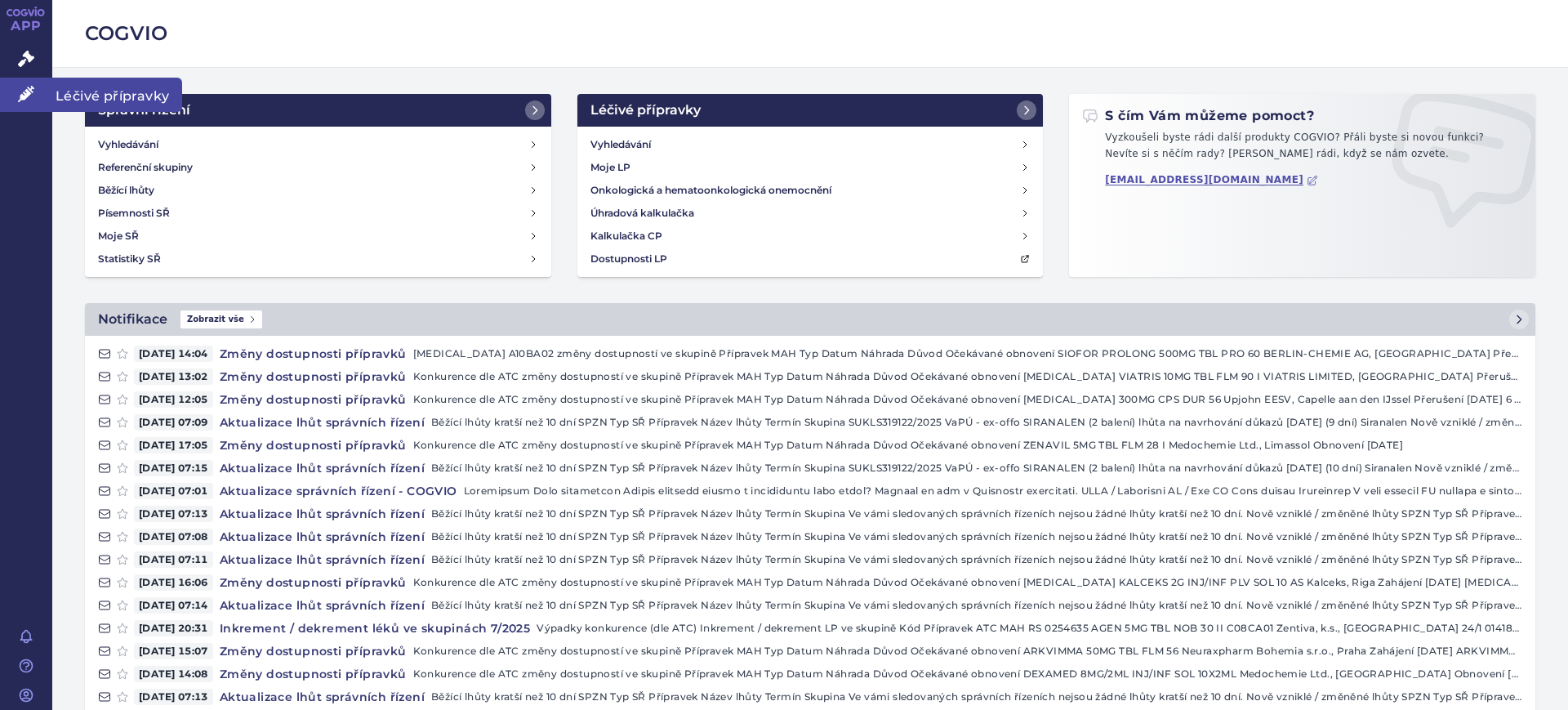
click at [10, 96] on link "Léčivé přípravky" at bounding box center [25, 94] width 52 height 34
click at [42, 94] on link "Léčivé přípravky" at bounding box center [25, 94] width 52 height 34
click at [32, 99] on icon at bounding box center [25, 94] width 16 height 16
click at [16, 96] on link "Léčivé přípravky" at bounding box center [25, 94] width 52 height 34
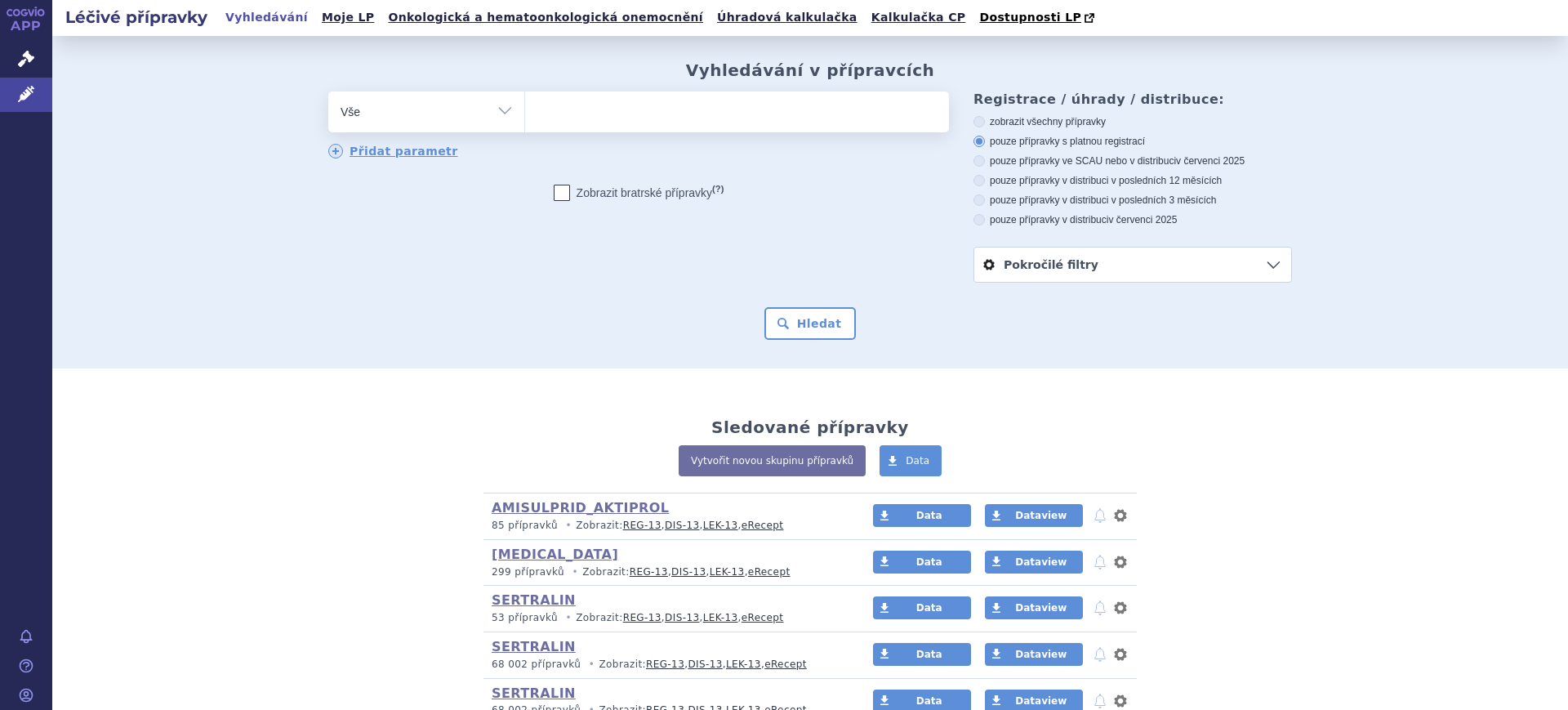
click at [340, 105] on select "Vše Přípravek/SUKL kód MAH VPOIS ATC/Aktivní látka Léková forma Síla" at bounding box center [426, 110] width 196 height 37
select select "filter-atc-group"
click at [328, 93] on select "Vše Přípravek/SUKL kód MAH VPOIS ATC/Aktivní látka Léková forma Síla" at bounding box center [426, 110] width 196 height 37
click at [627, 115] on ul at bounding box center [737, 109] width 424 height 34
click at [525, 115] on select at bounding box center [524, 111] width 1 height 41
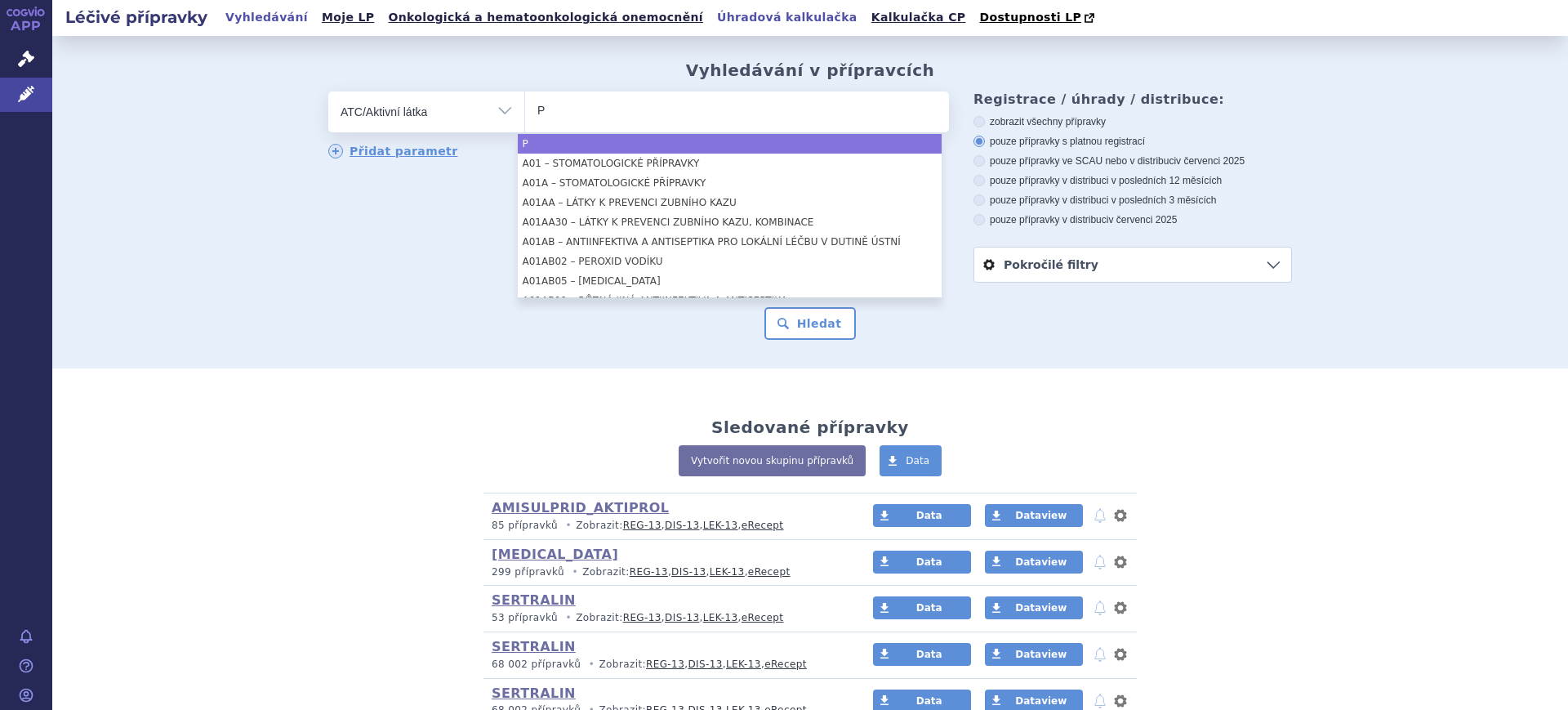
type input "P"
